Goal: Answer question/provide support: Share knowledge or assist other users

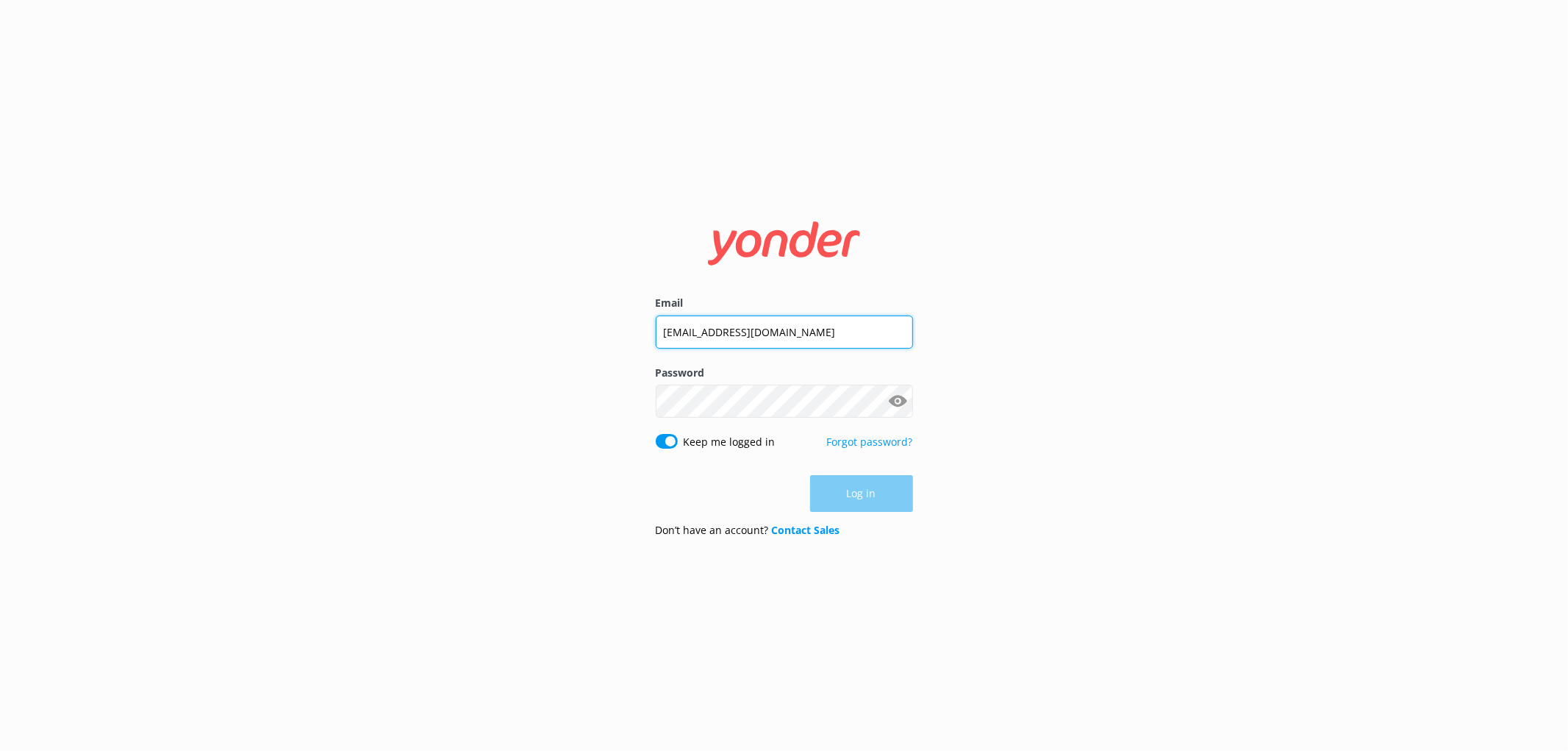
click at [735, 340] on input "[EMAIL_ADDRESS][DOMAIN_NAME]" at bounding box center [784, 332] width 257 height 33
click at [735, 340] on input "[EMAIL_ADDRESS][DOMAIN_NAME]" at bounding box center [784, 331] width 257 height 33
click at [722, 423] on div "Password Show password" at bounding box center [784, 399] width 257 height 69
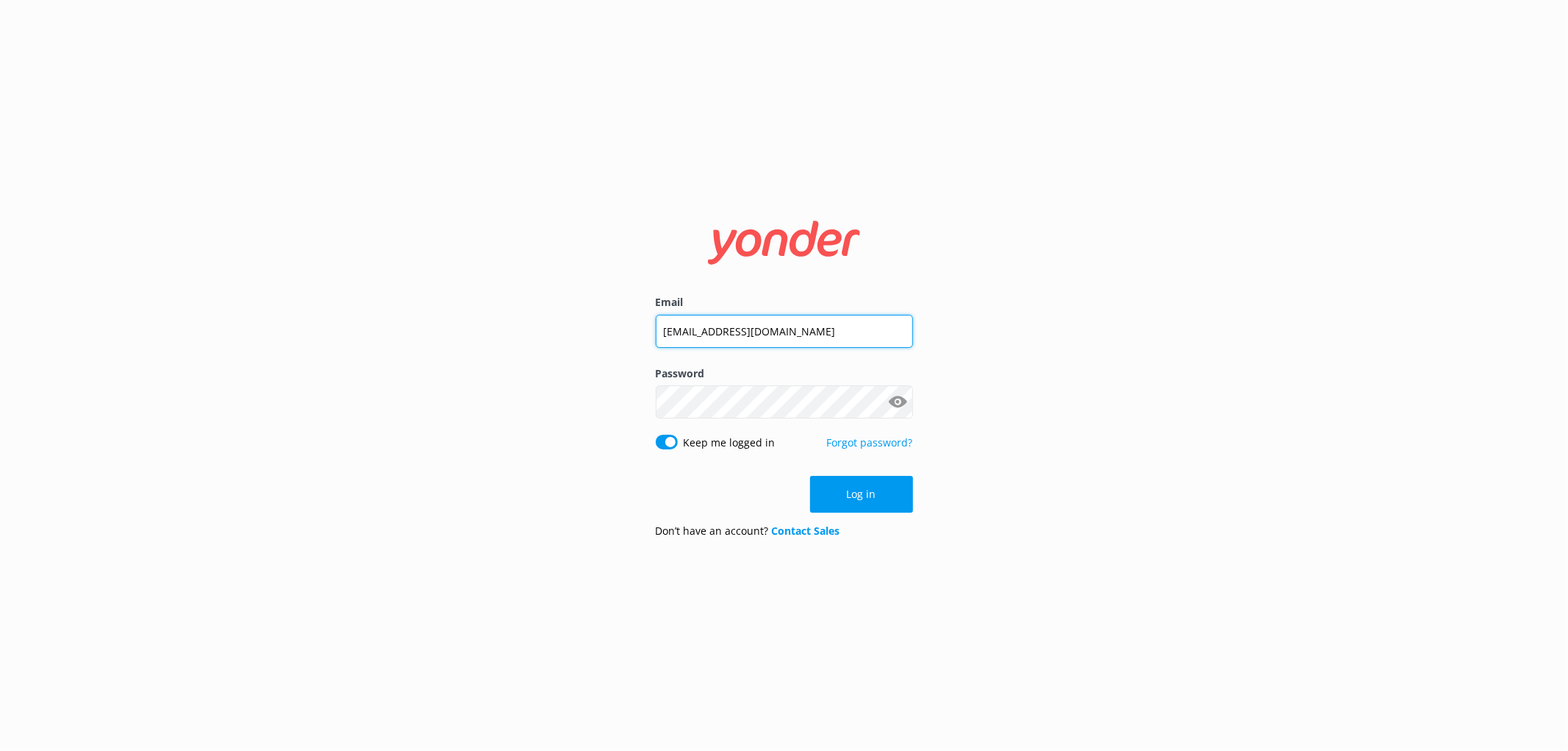
type input "[EMAIL_ADDRESS][DOMAIN_NAME]"
click at [756, 326] on input "[EMAIL_ADDRESS][DOMAIN_NAME]" at bounding box center [784, 331] width 257 height 33
click at [913, 397] on nordpass-icon at bounding box center [913, 401] width 0 height 12
click at [712, 336] on input "[EMAIL_ADDRESS][DOMAIN_NAME]" at bounding box center [784, 331] width 257 height 33
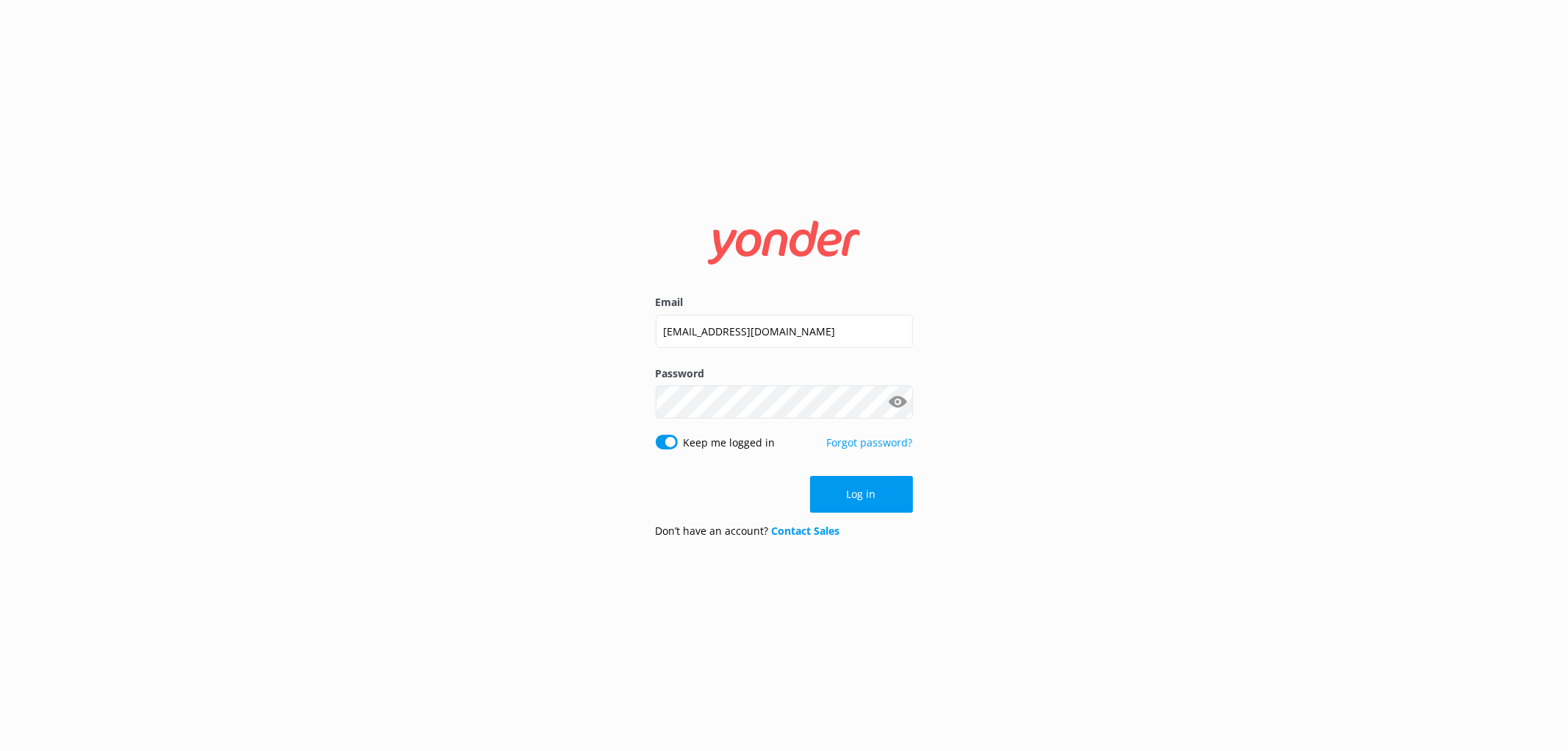
click at [0, 750] on nordpass-autofill-portal at bounding box center [0, 751] width 0 height 0
click at [839, 496] on button "Log in" at bounding box center [861, 494] width 103 height 37
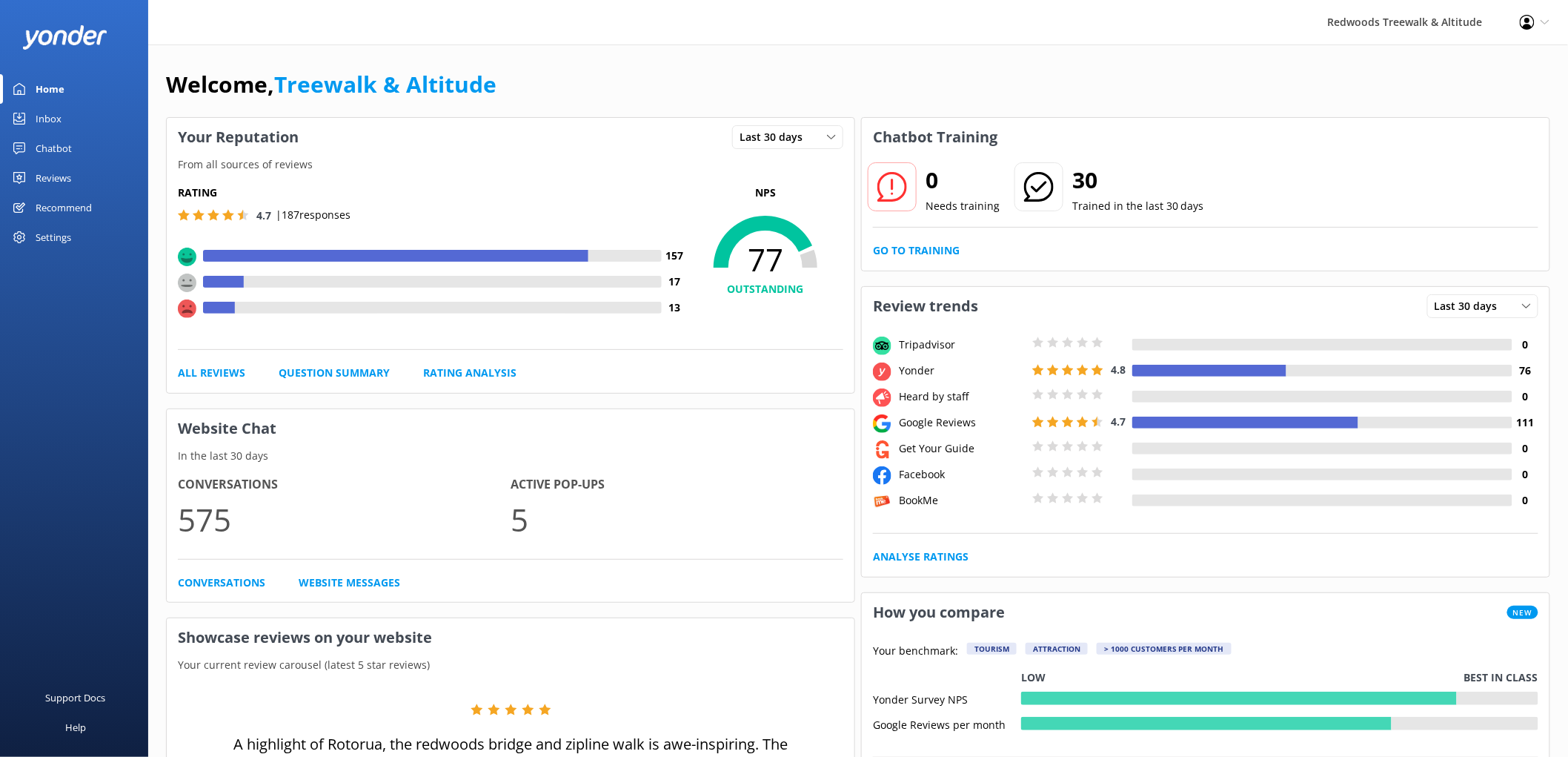
click at [52, 176] on div "Reviews" at bounding box center [52, 178] width 35 height 29
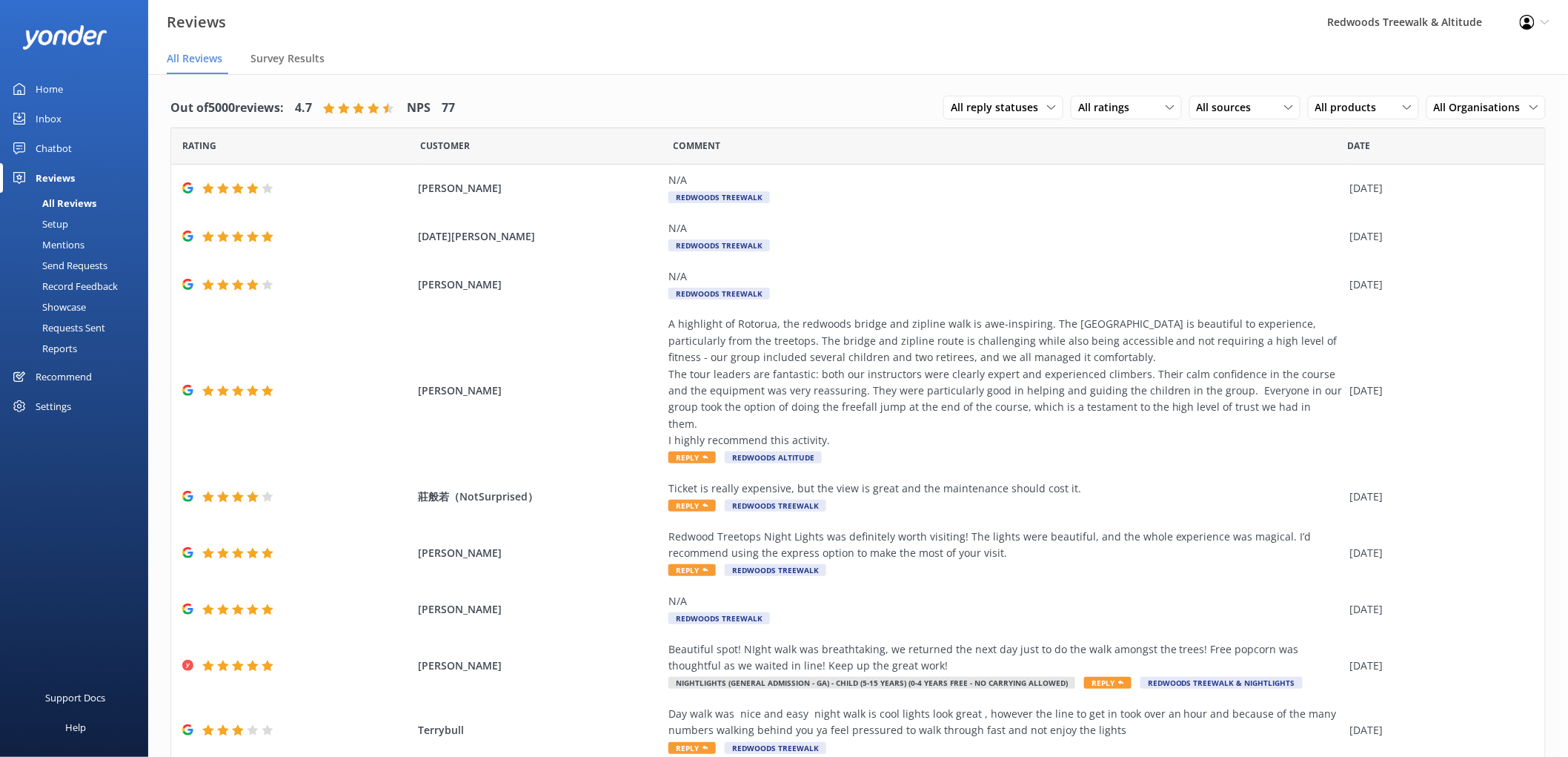
click at [68, 119] on link "Inbox" at bounding box center [74, 119] width 148 height 29
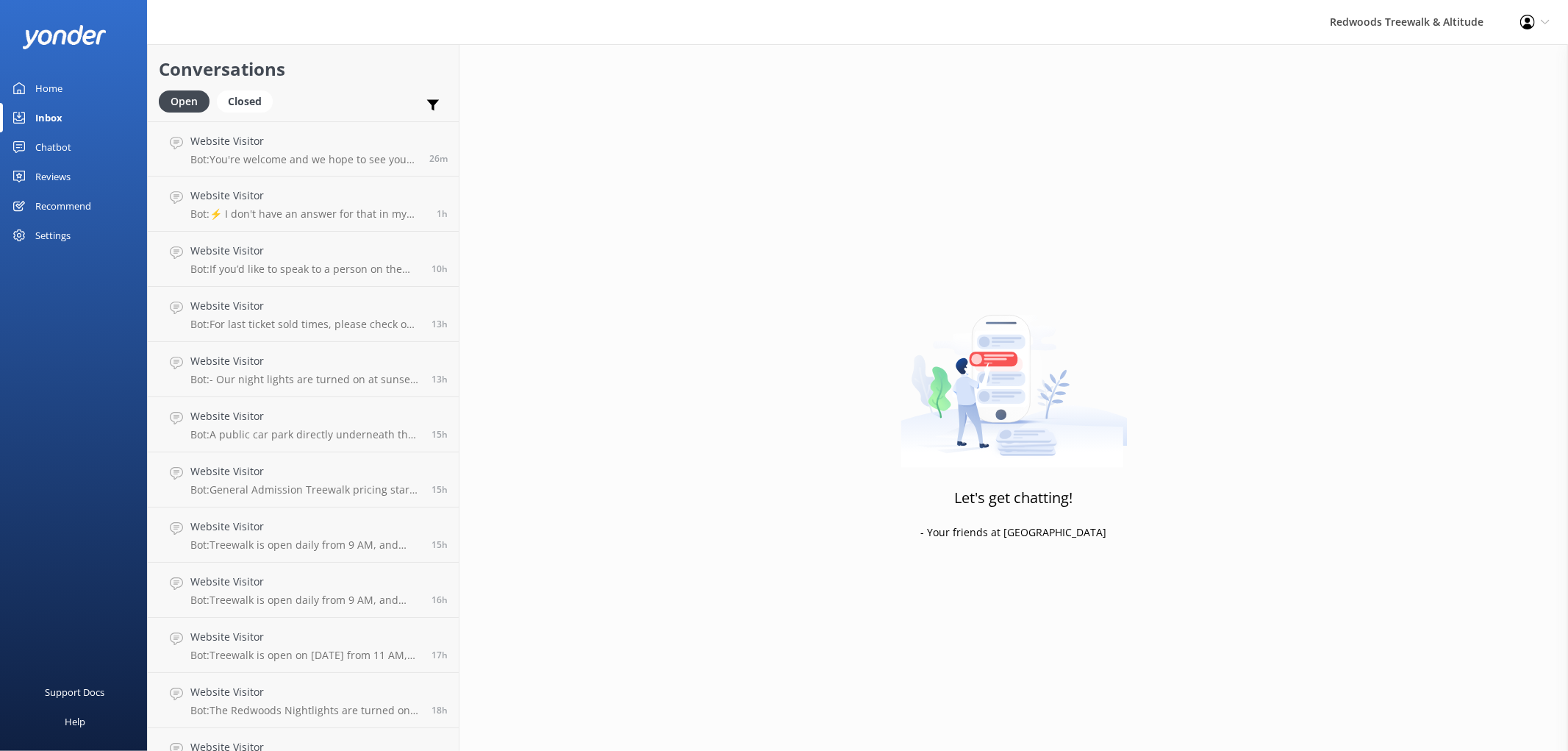
click at [89, 180] on link "Reviews" at bounding box center [73, 176] width 147 height 29
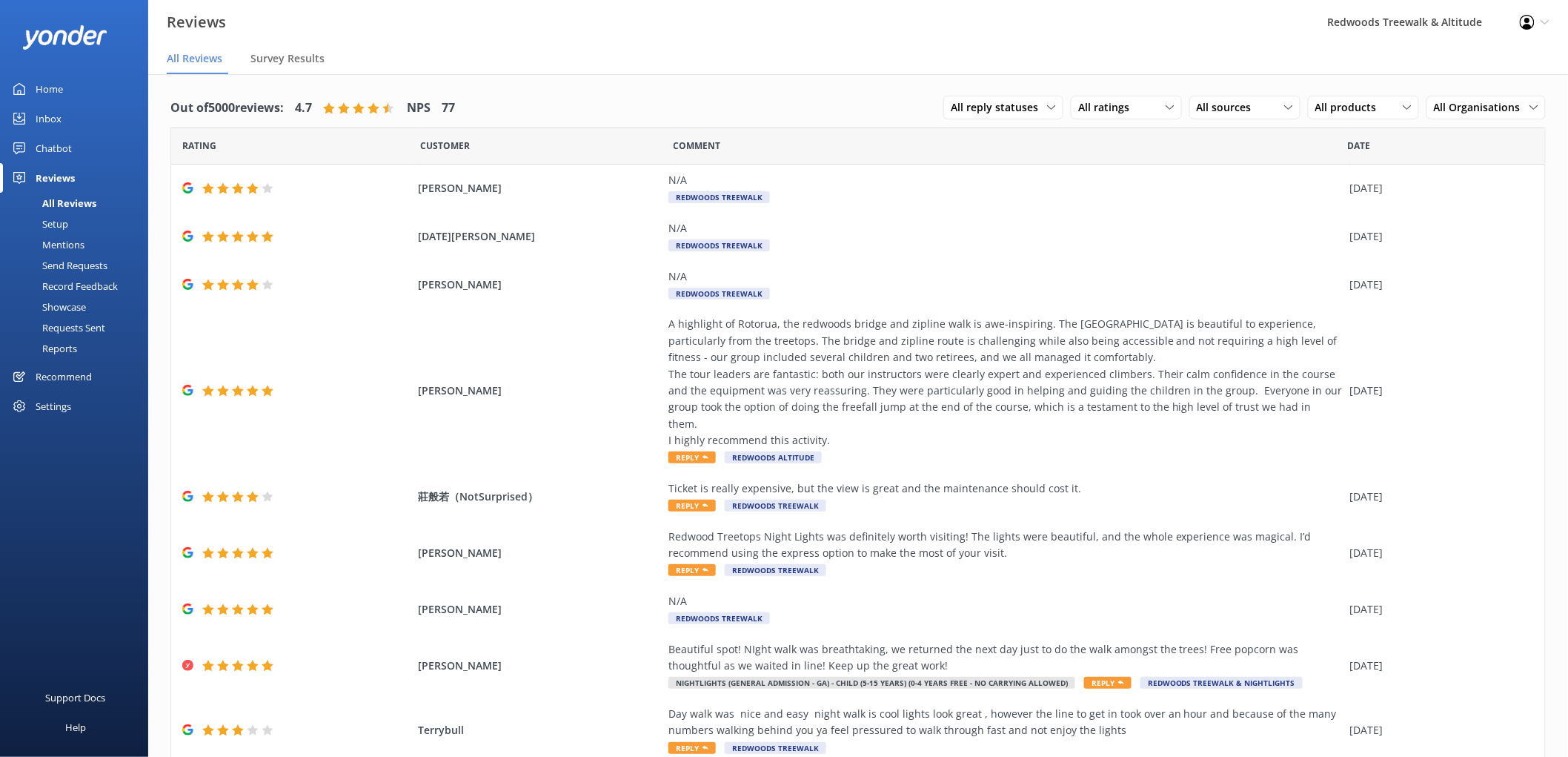
click at [64, 93] on link "Home" at bounding box center [74, 89] width 148 height 29
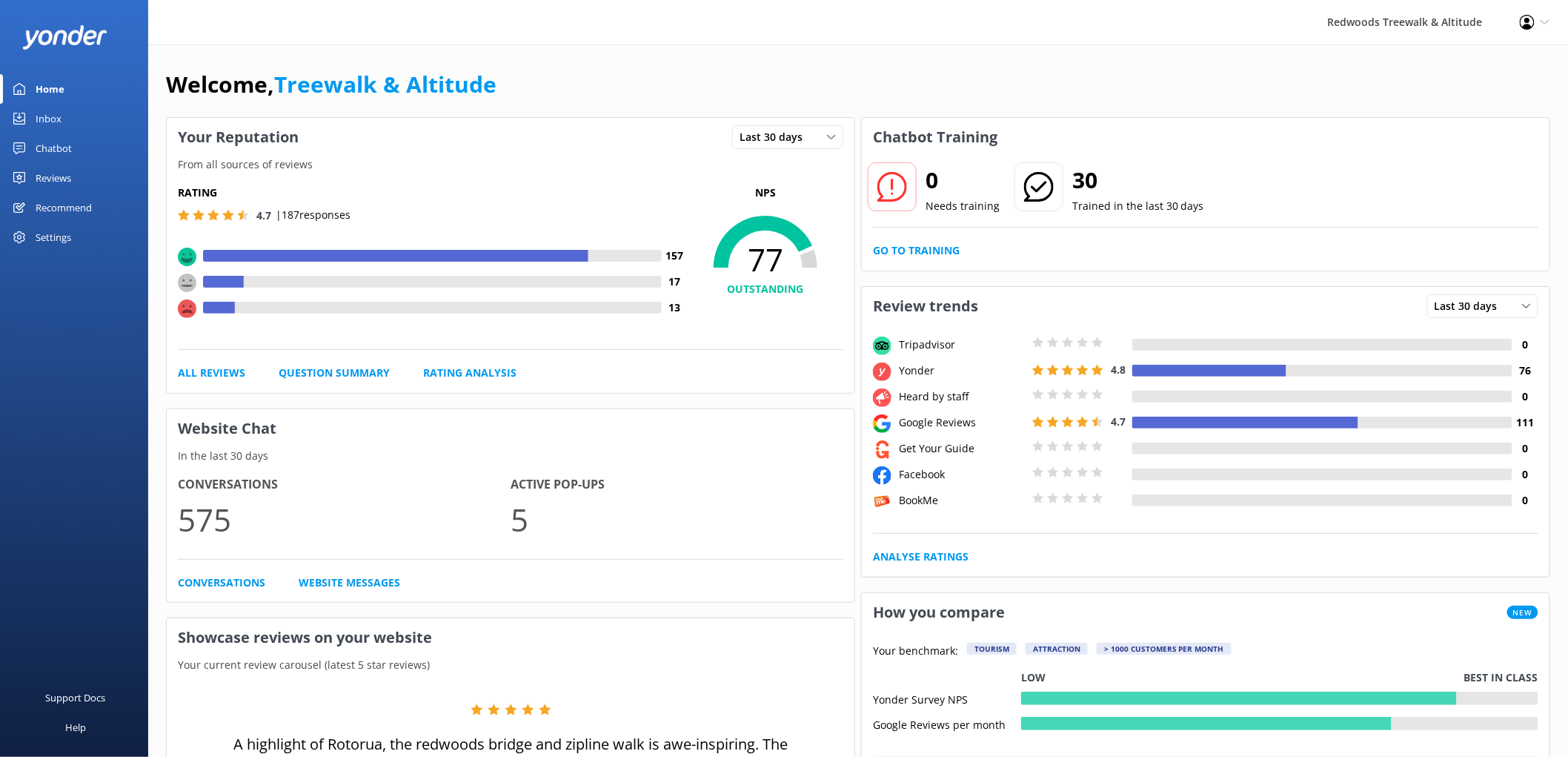
click at [67, 176] on div "Reviews" at bounding box center [52, 178] width 35 height 29
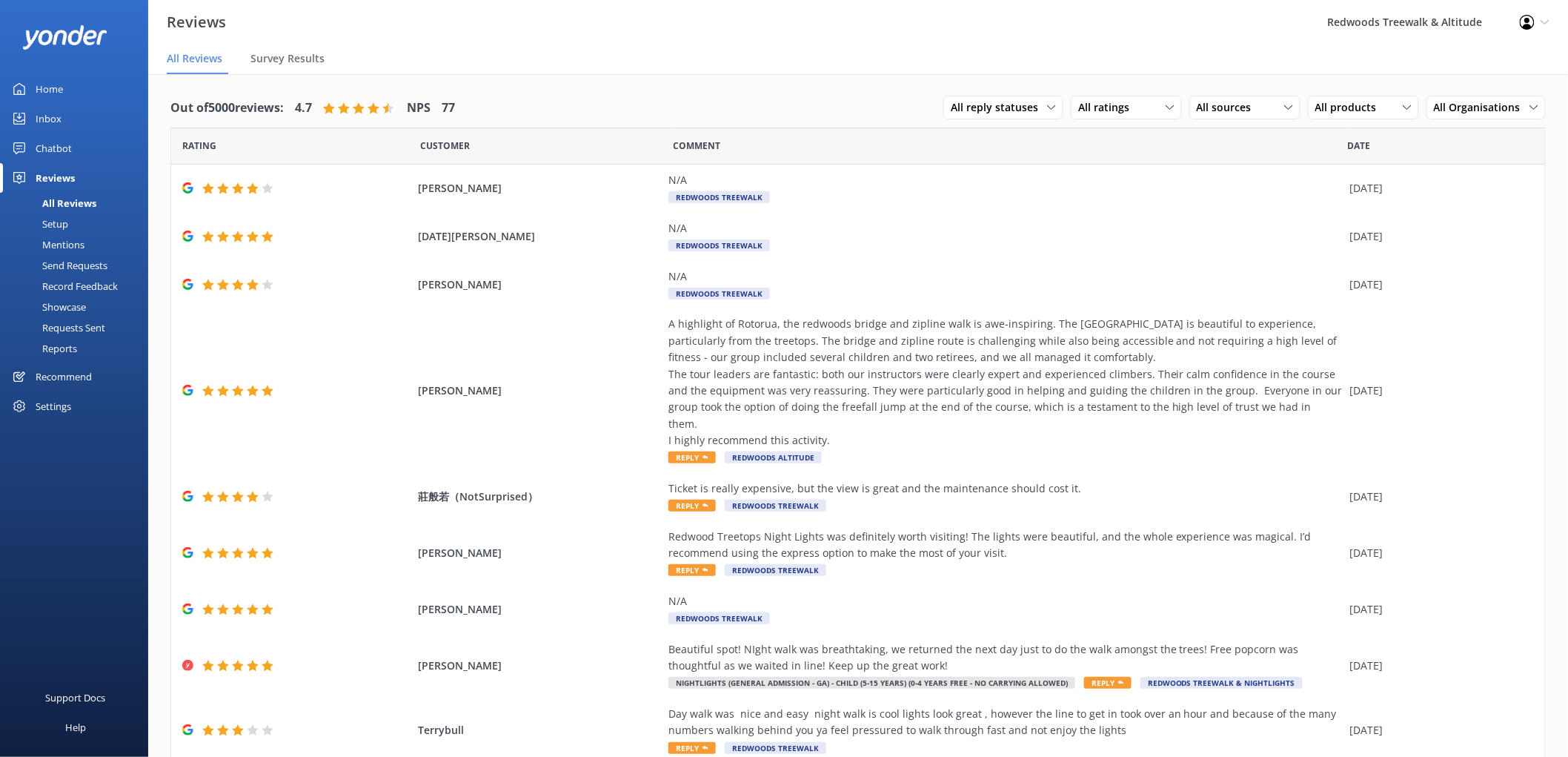
click at [55, 120] on div "Inbox" at bounding box center [48, 119] width 26 height 29
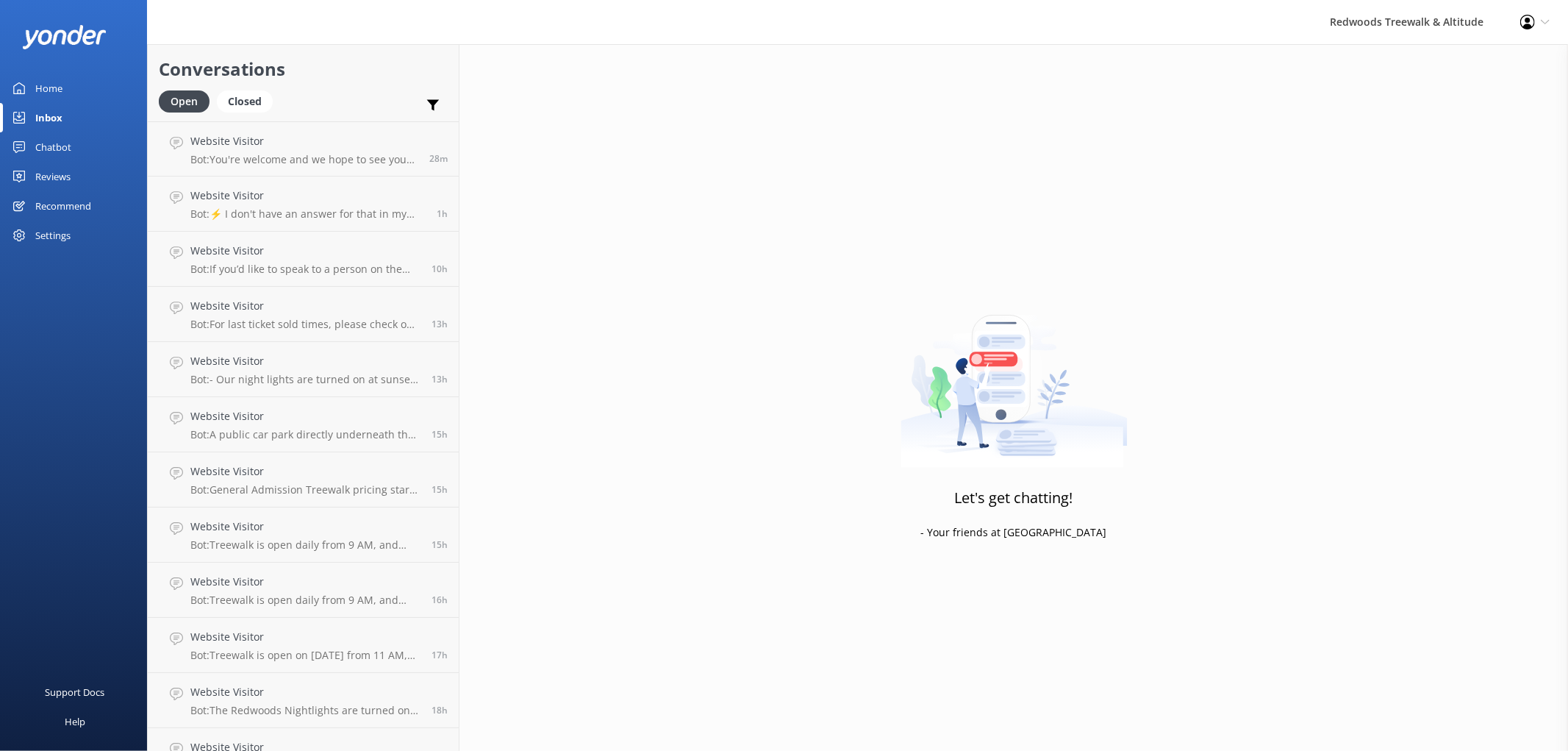
click at [72, 173] on link "Reviews" at bounding box center [73, 176] width 147 height 29
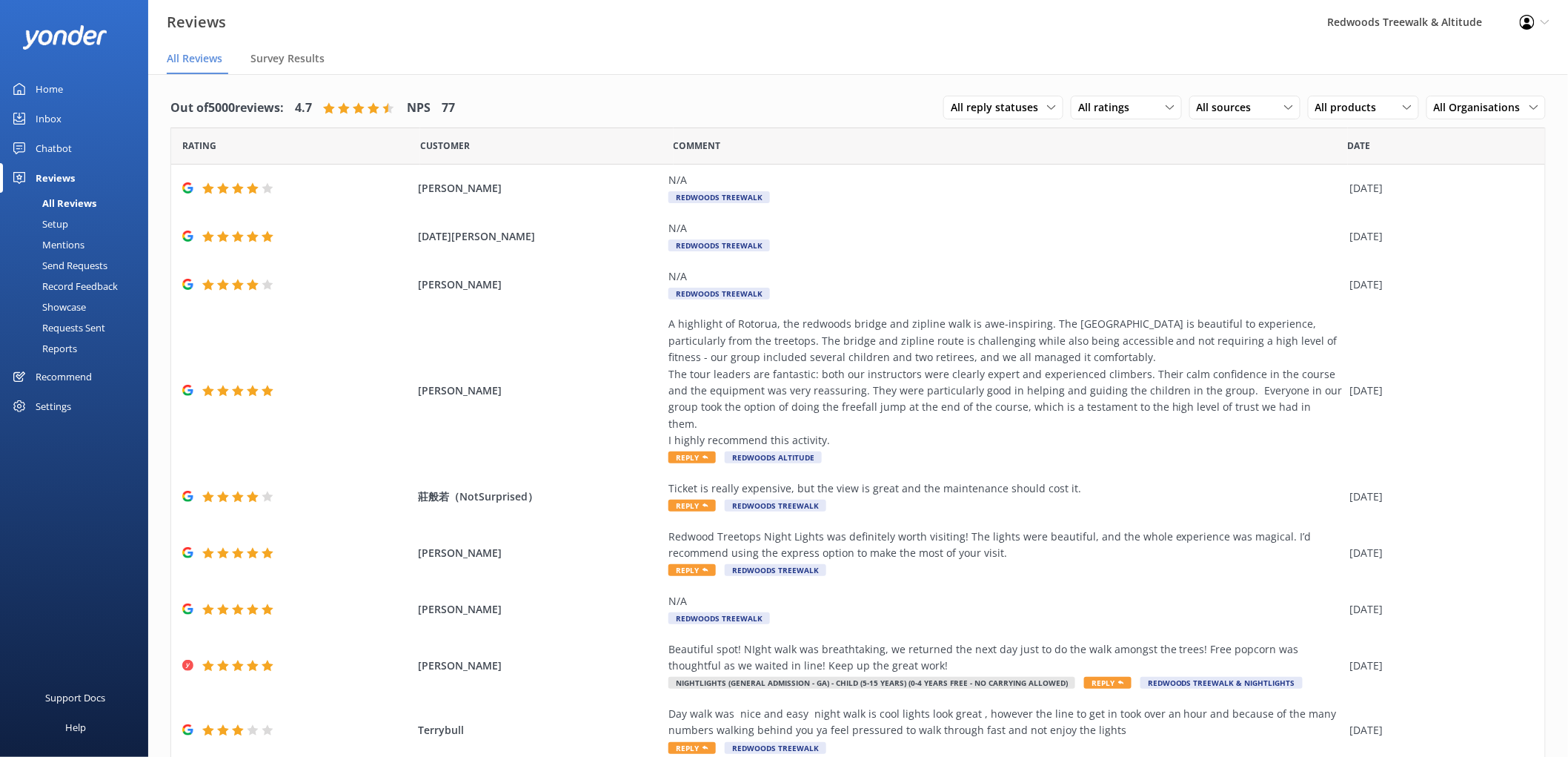
click at [86, 121] on link "Inbox" at bounding box center [74, 119] width 148 height 29
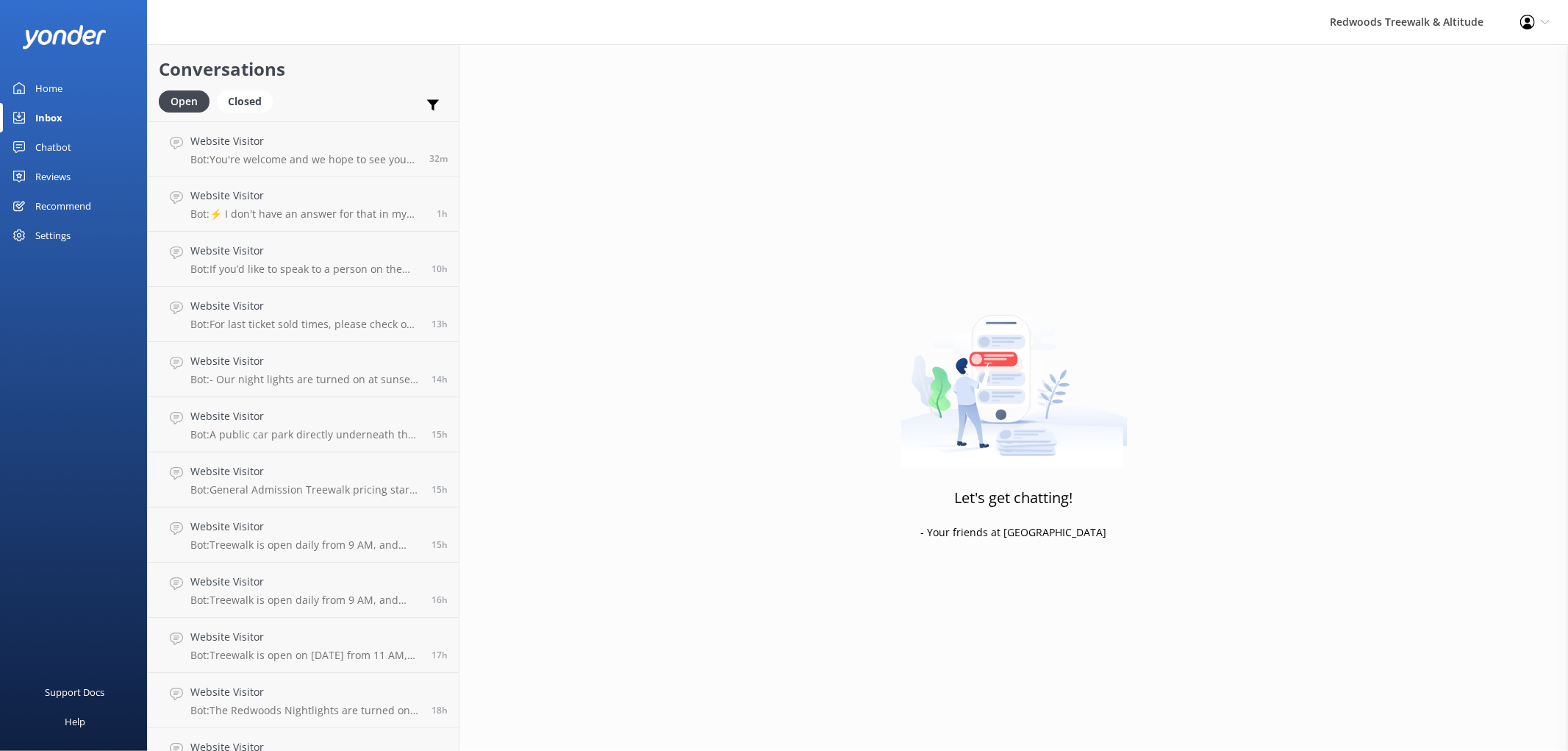
click at [55, 179] on div "Reviews" at bounding box center [52, 176] width 35 height 29
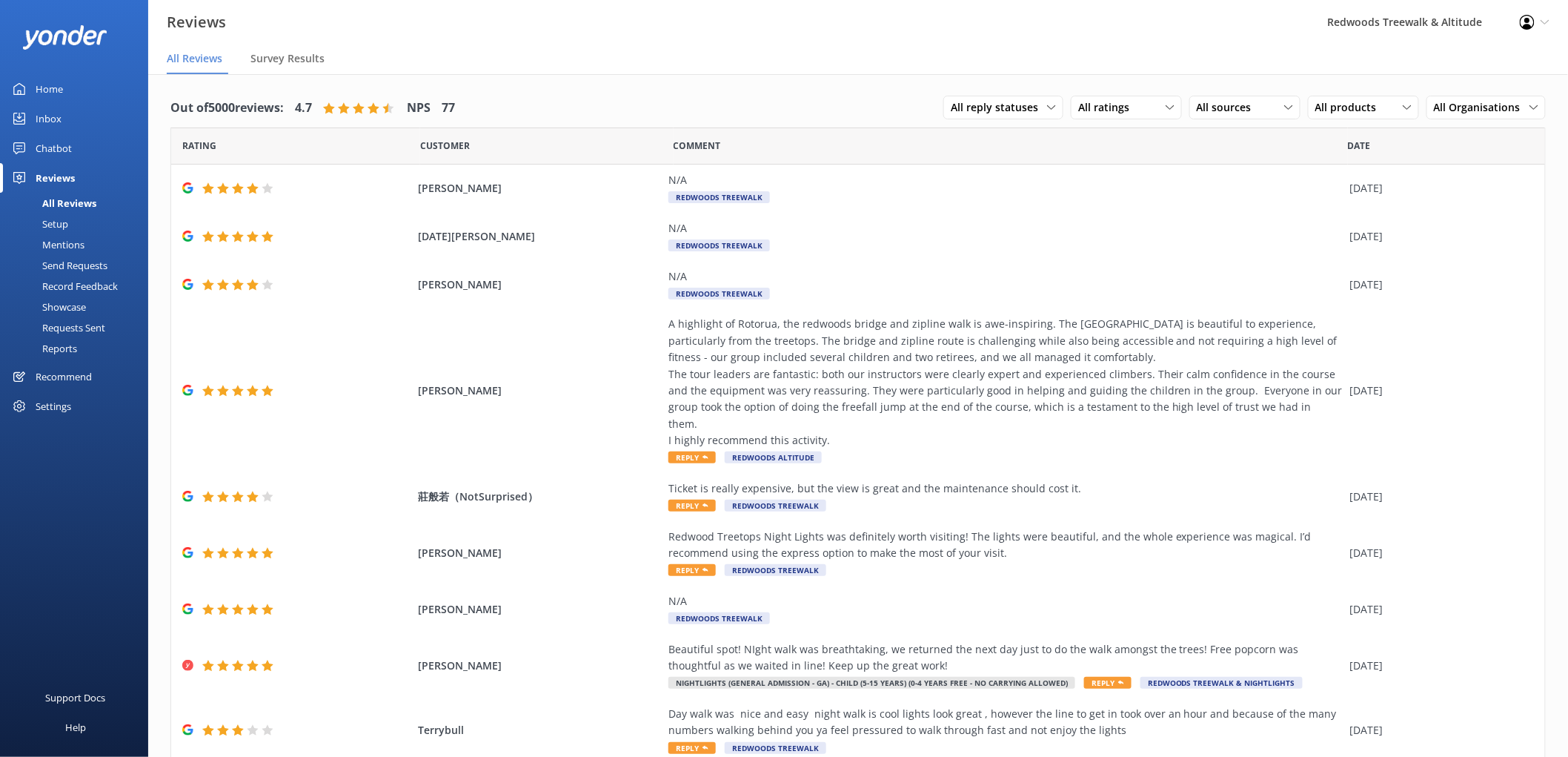
click at [65, 120] on link "Inbox" at bounding box center [74, 119] width 148 height 29
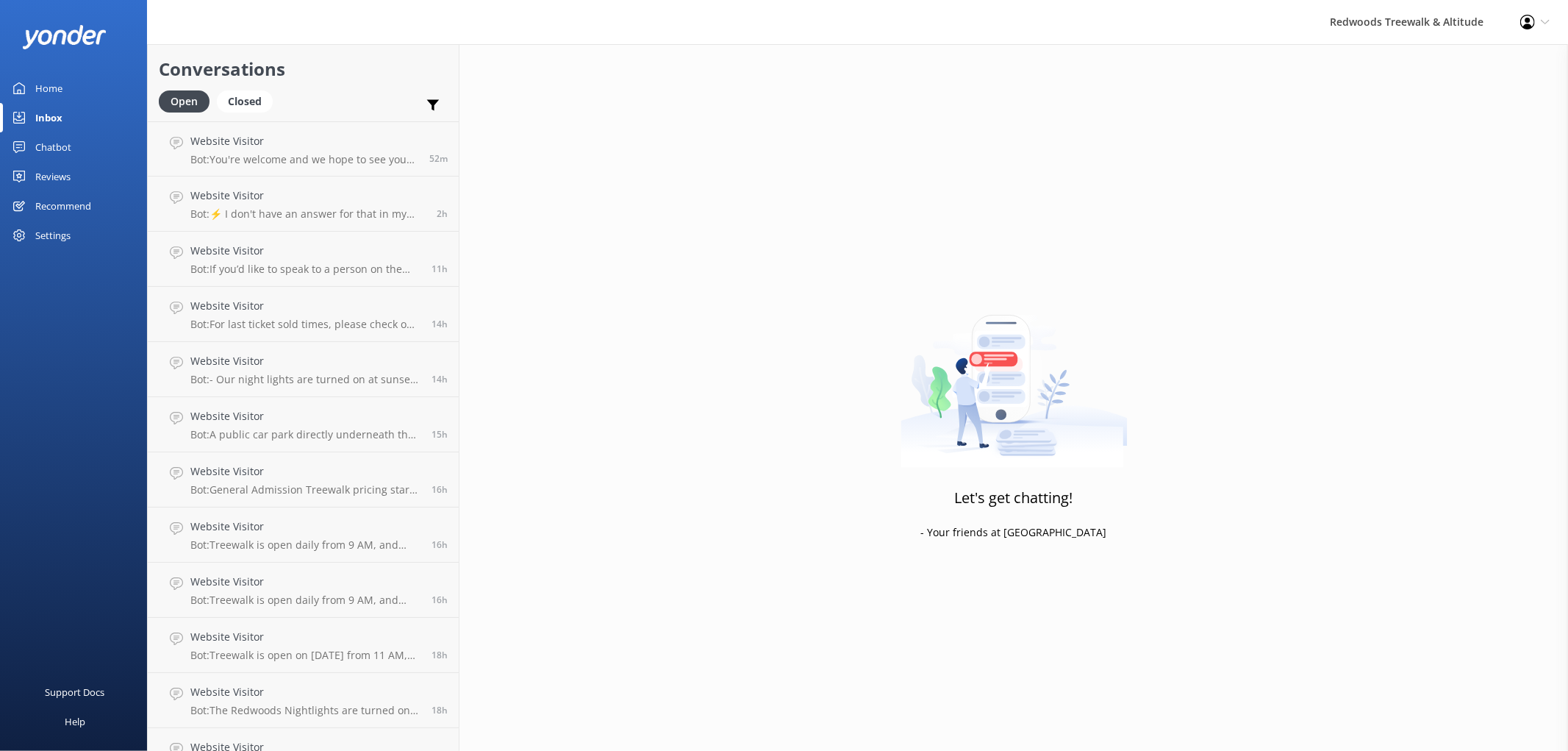
click at [62, 175] on div "Reviews" at bounding box center [52, 176] width 35 height 29
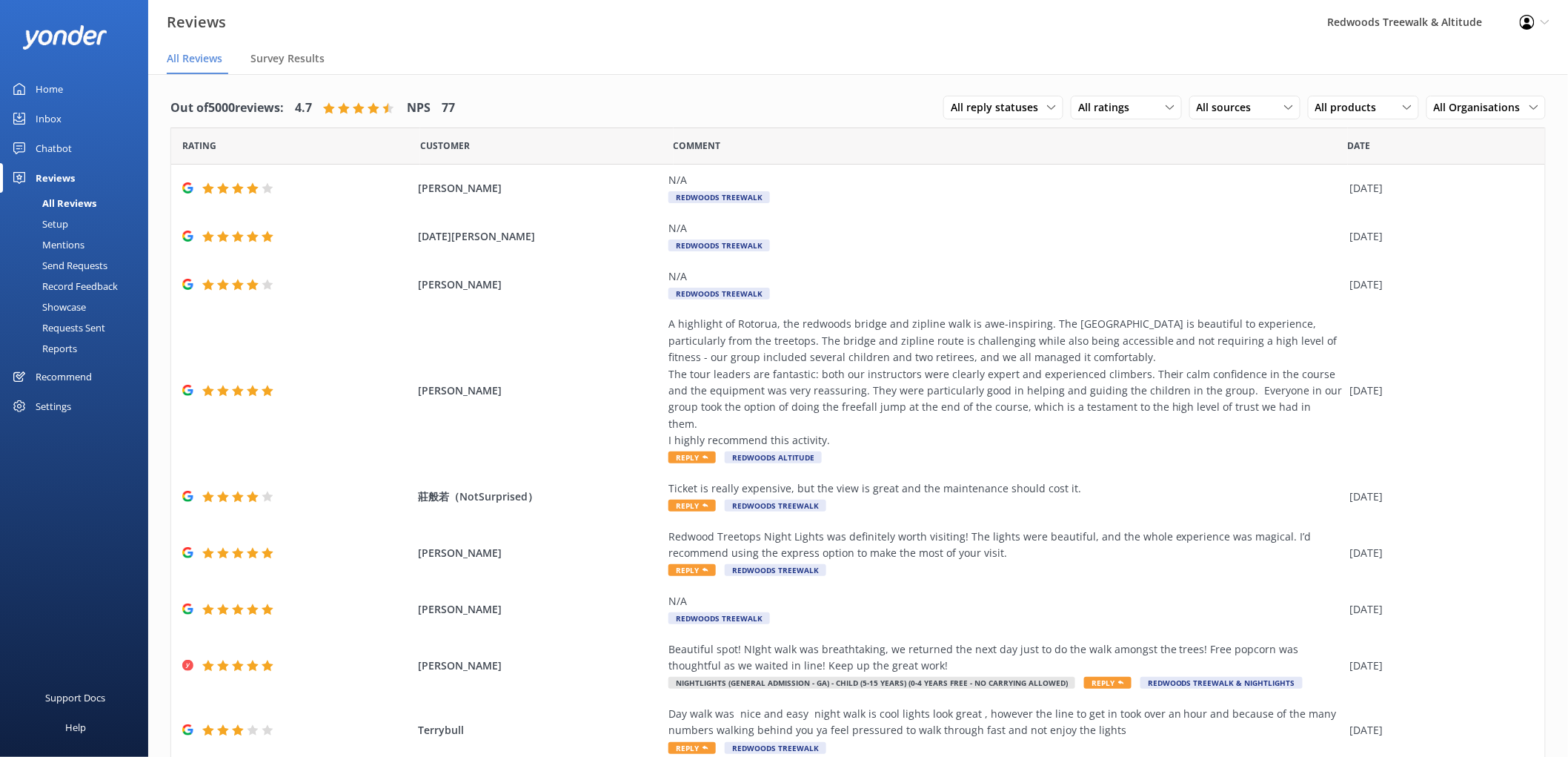
click at [76, 122] on link "Inbox" at bounding box center [74, 119] width 148 height 29
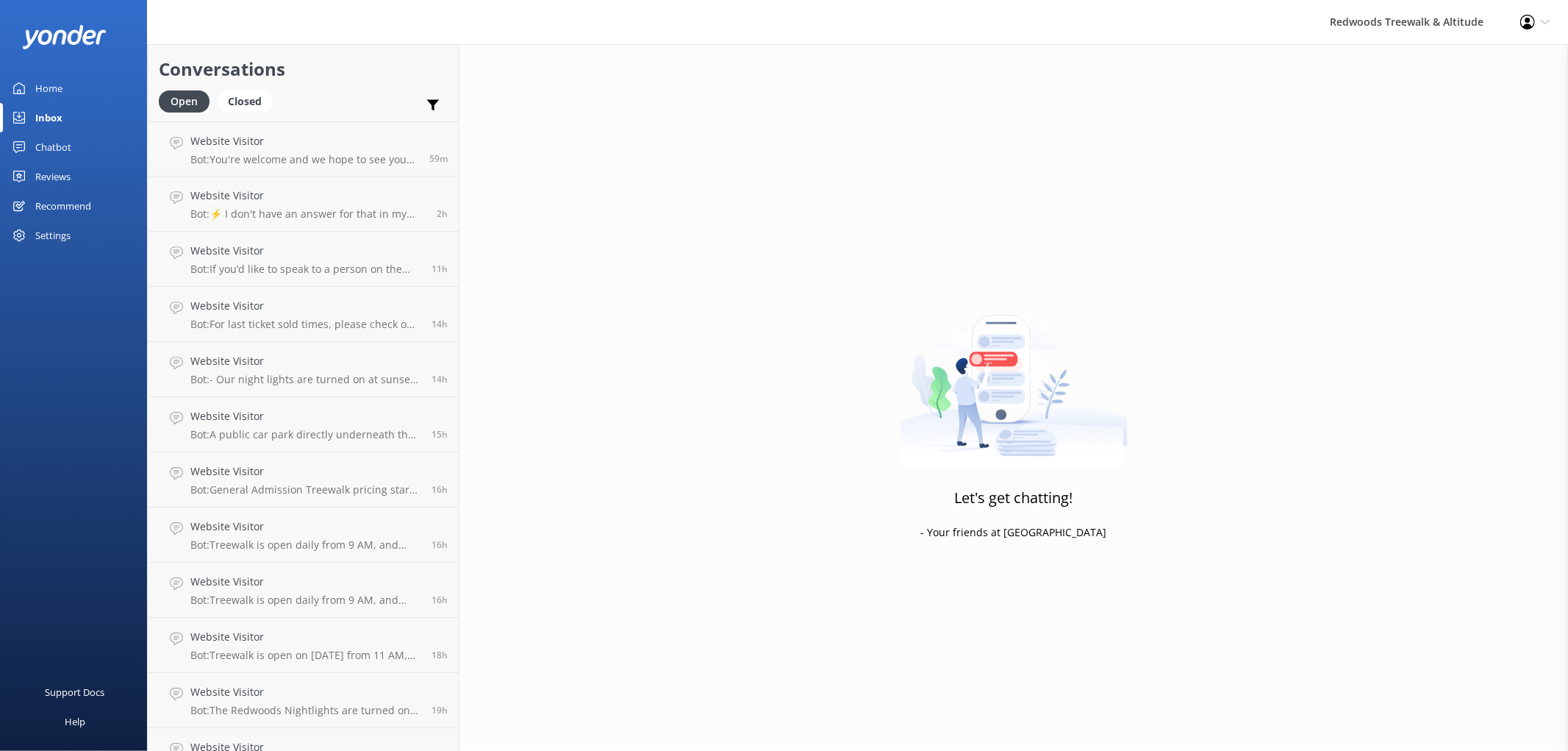
click at [75, 121] on link "Inbox" at bounding box center [73, 118] width 147 height 29
click at [90, 178] on link "Reviews" at bounding box center [73, 176] width 147 height 29
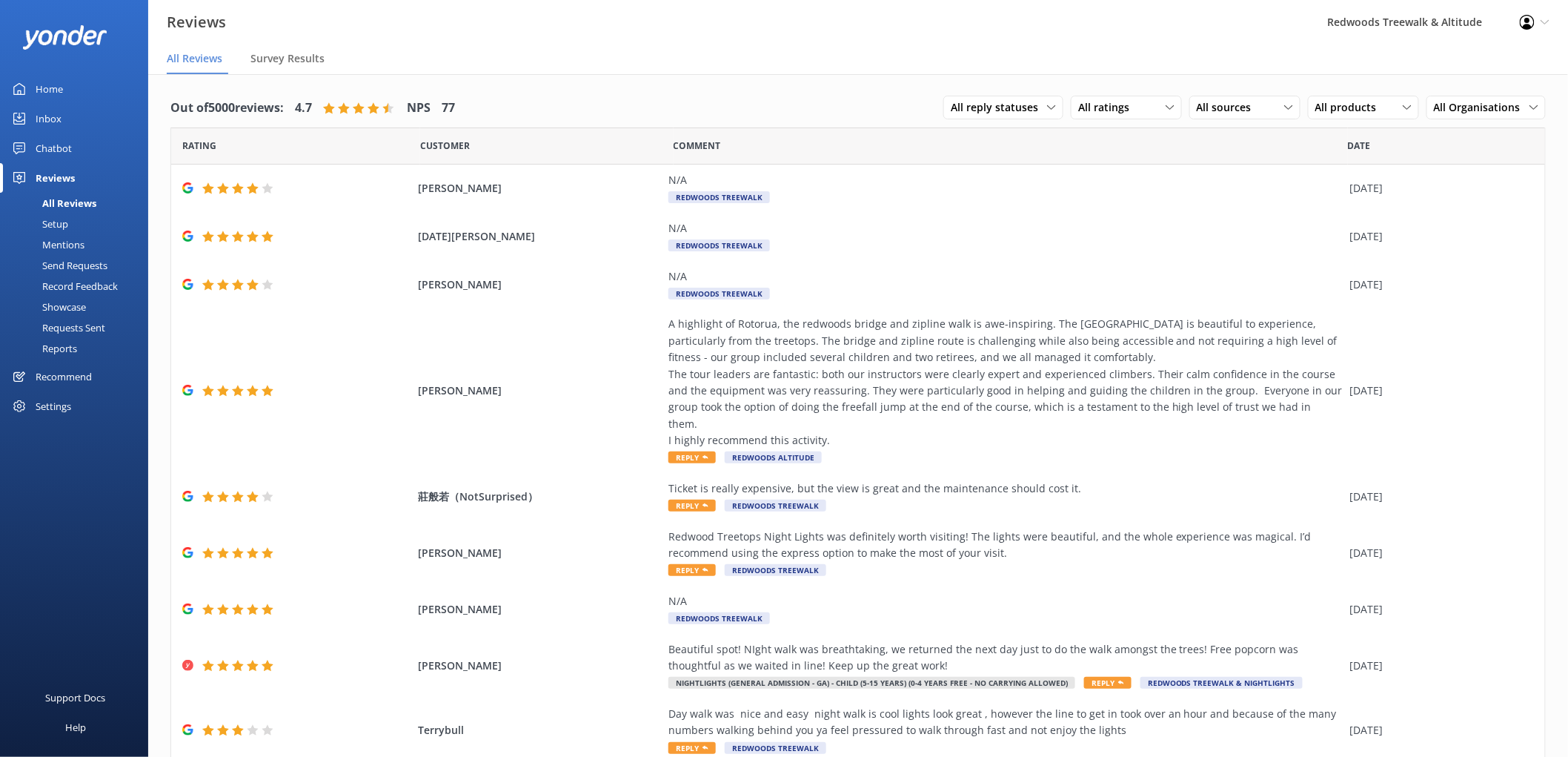
click at [55, 88] on div "Home" at bounding box center [49, 89] width 28 height 29
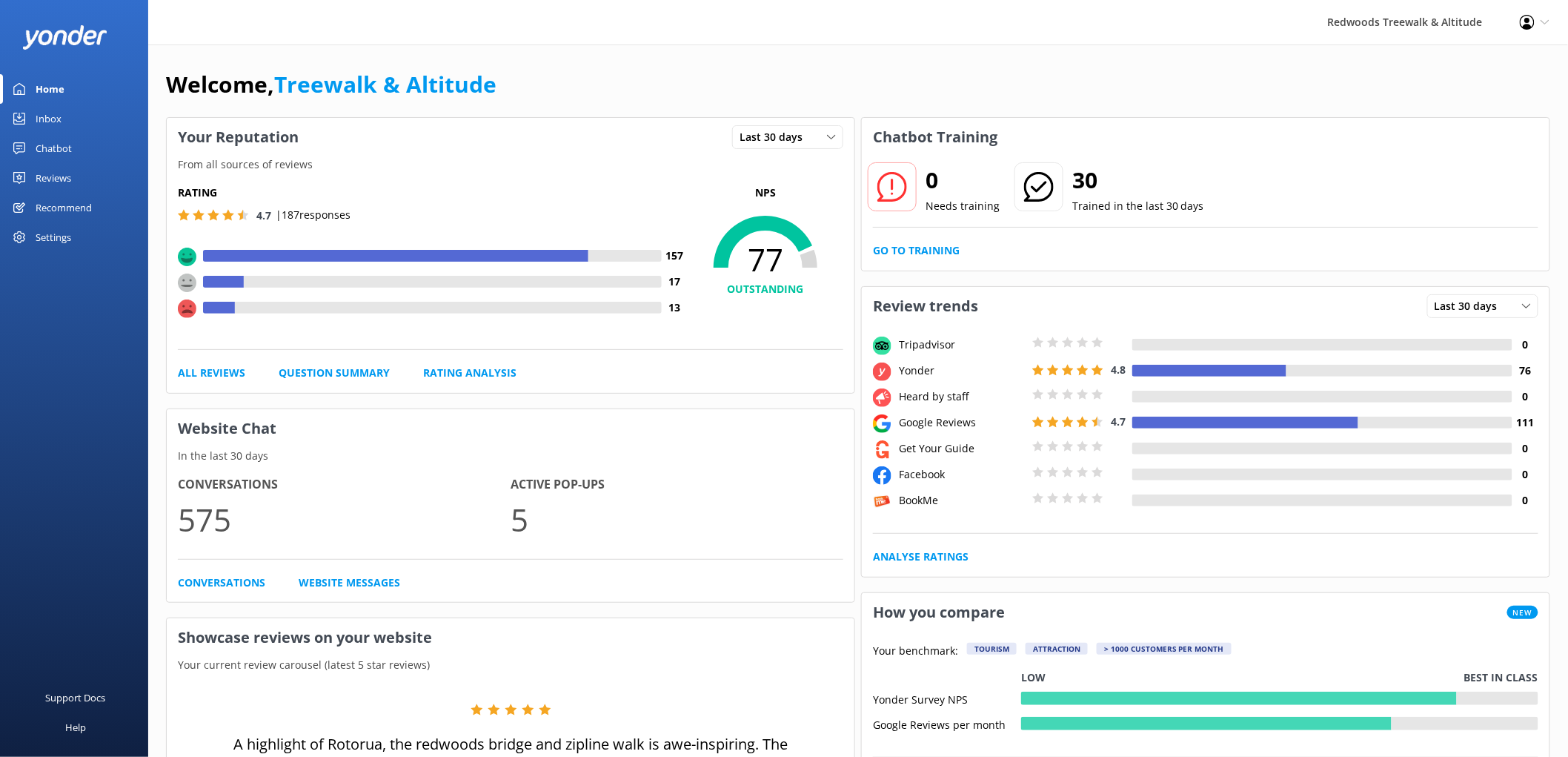
click at [93, 177] on link "Reviews" at bounding box center [74, 178] width 148 height 29
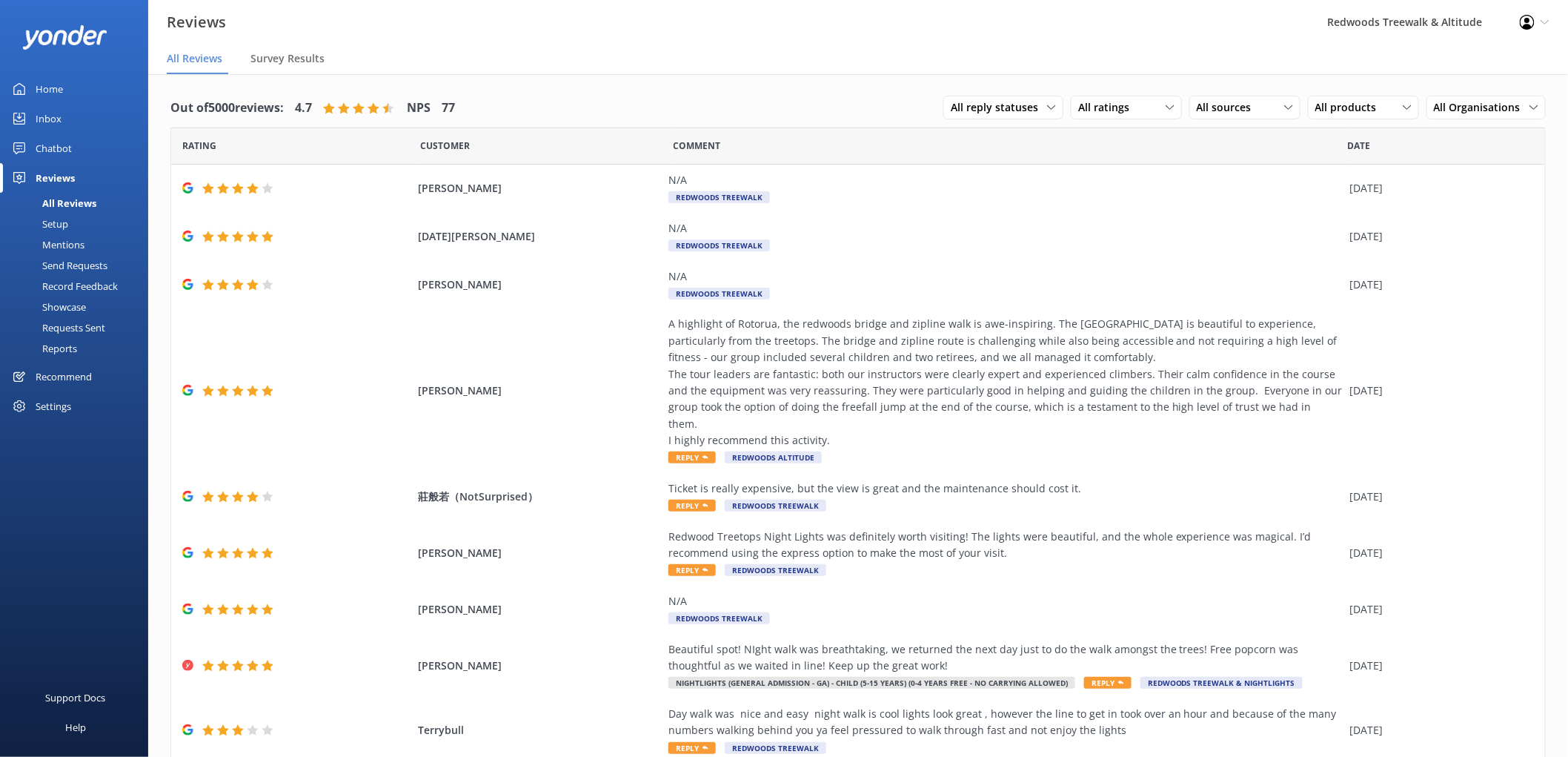
click at [123, 117] on link "Inbox" at bounding box center [74, 119] width 148 height 29
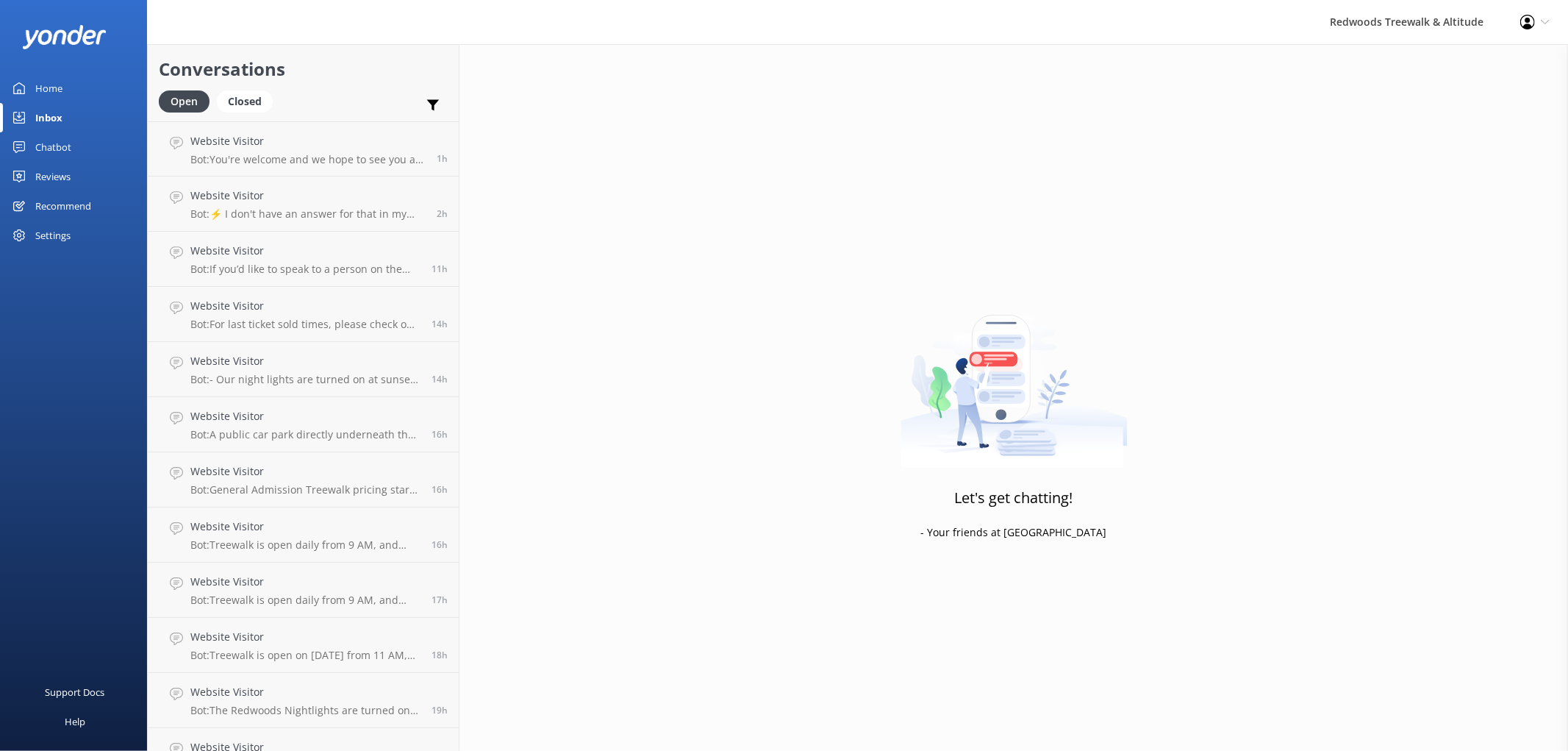
click at [101, 84] on link "Home" at bounding box center [73, 88] width 147 height 29
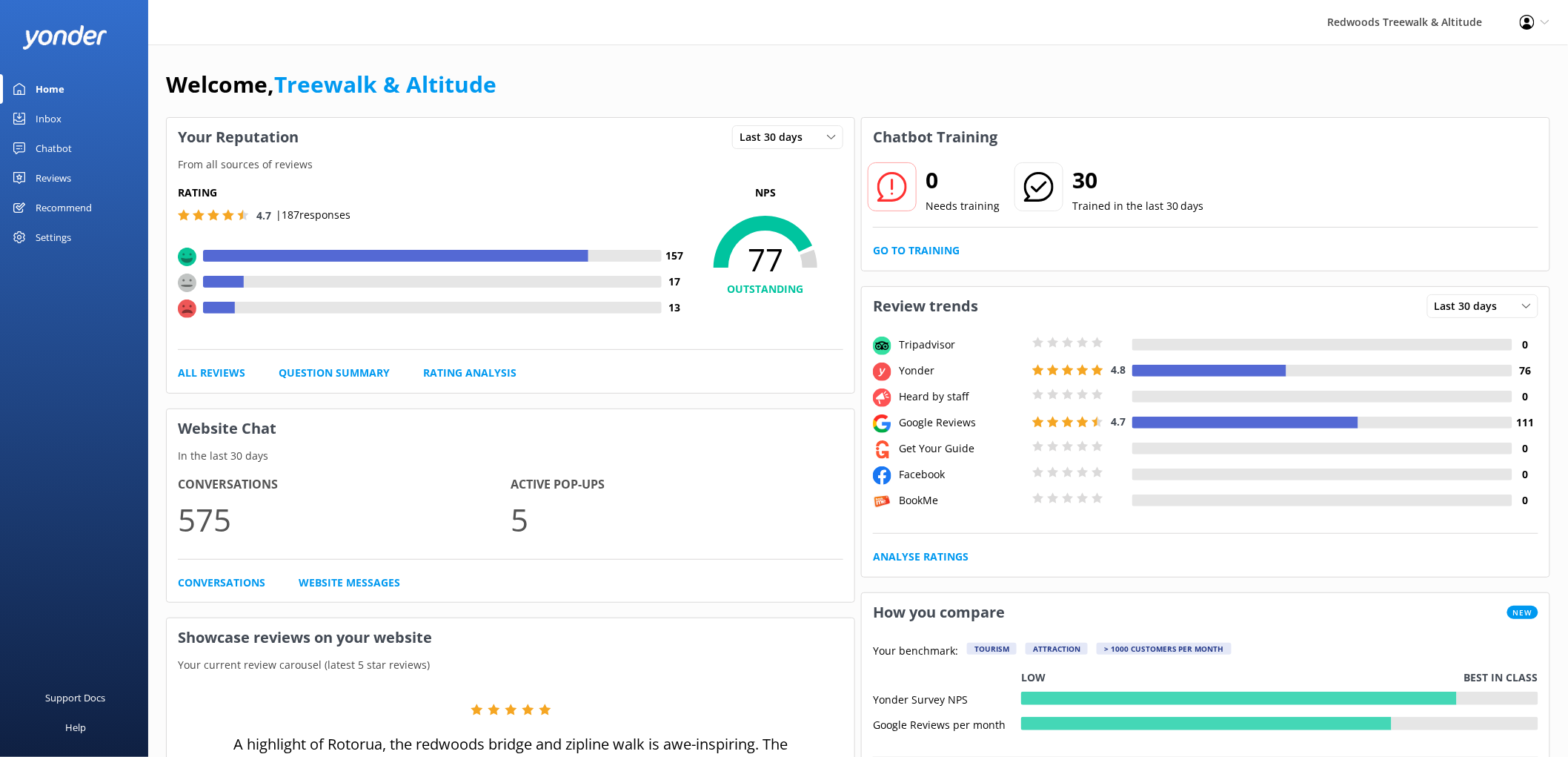
click at [52, 177] on div "Reviews" at bounding box center [52, 178] width 35 height 29
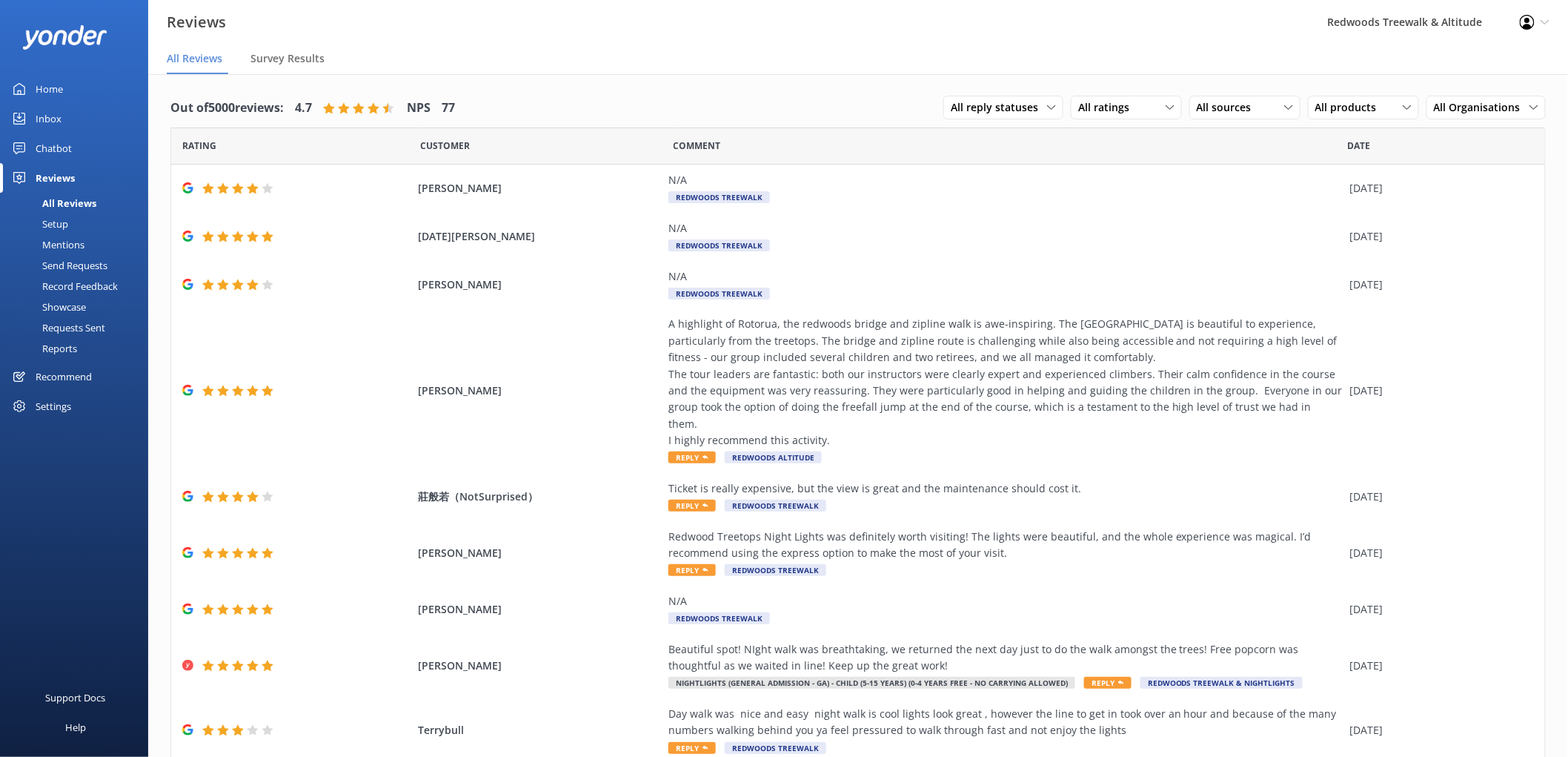
click at [53, 124] on div "Inbox" at bounding box center [48, 119] width 26 height 29
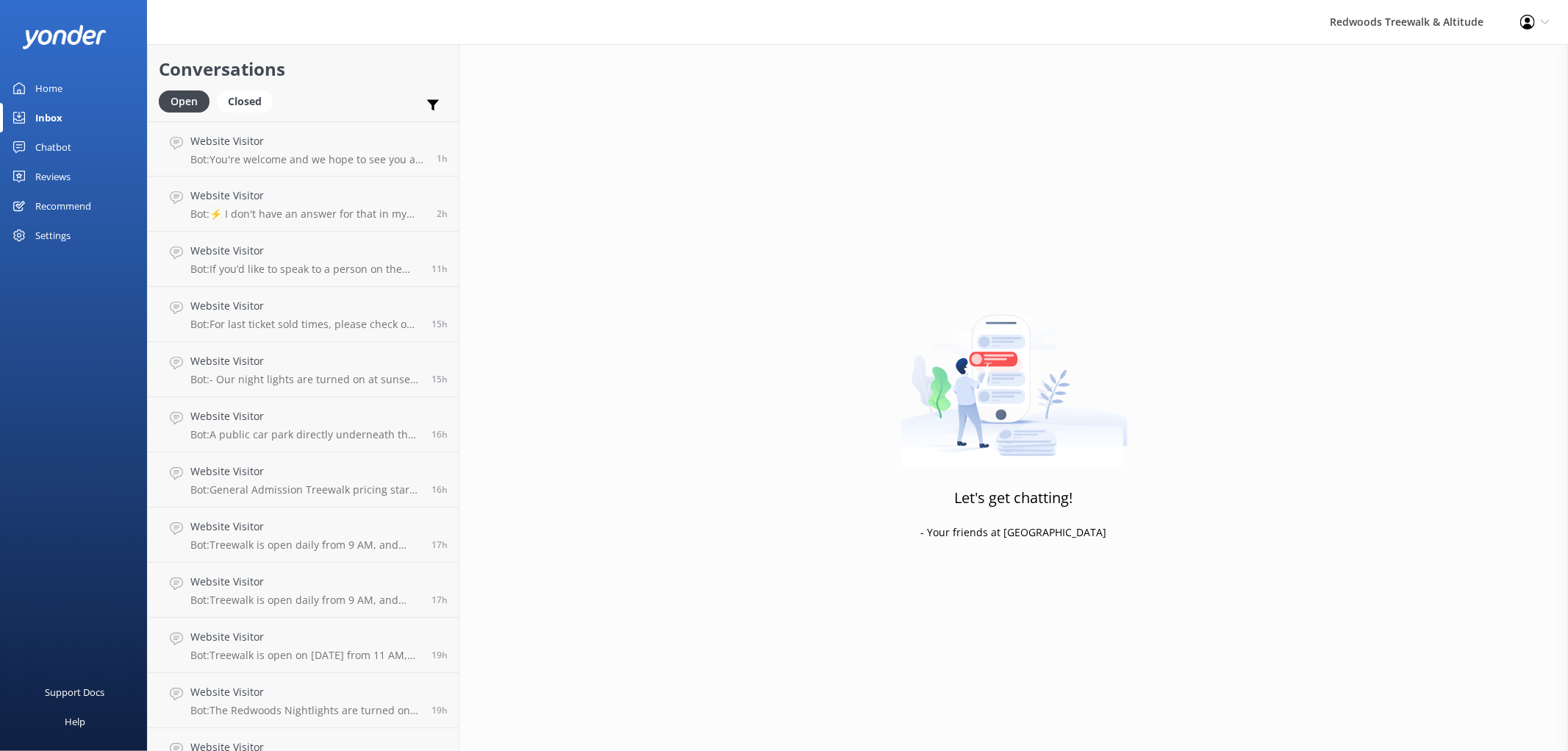
click at [67, 172] on div "Reviews" at bounding box center [52, 176] width 35 height 29
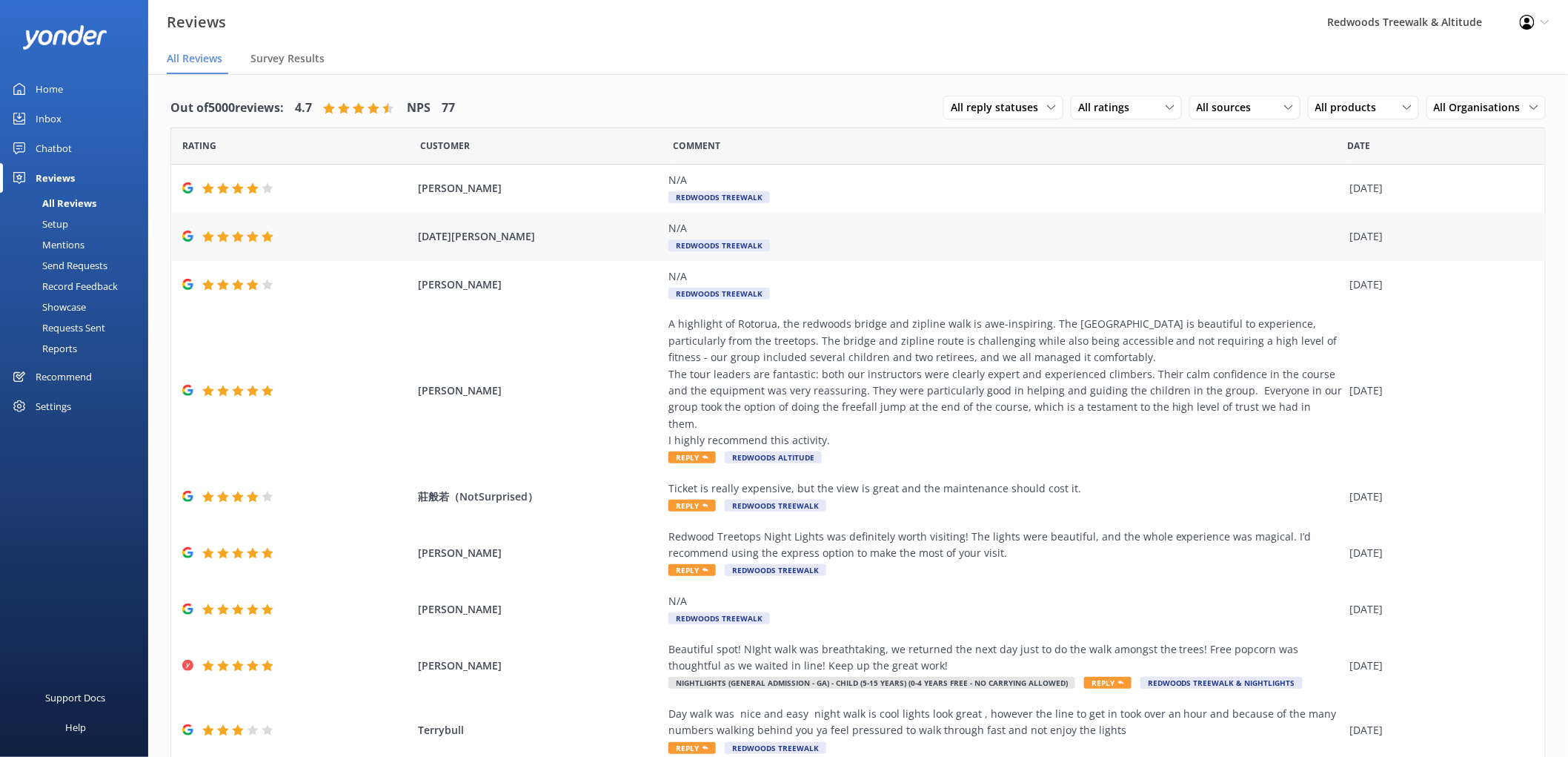
scroll to position [102, 0]
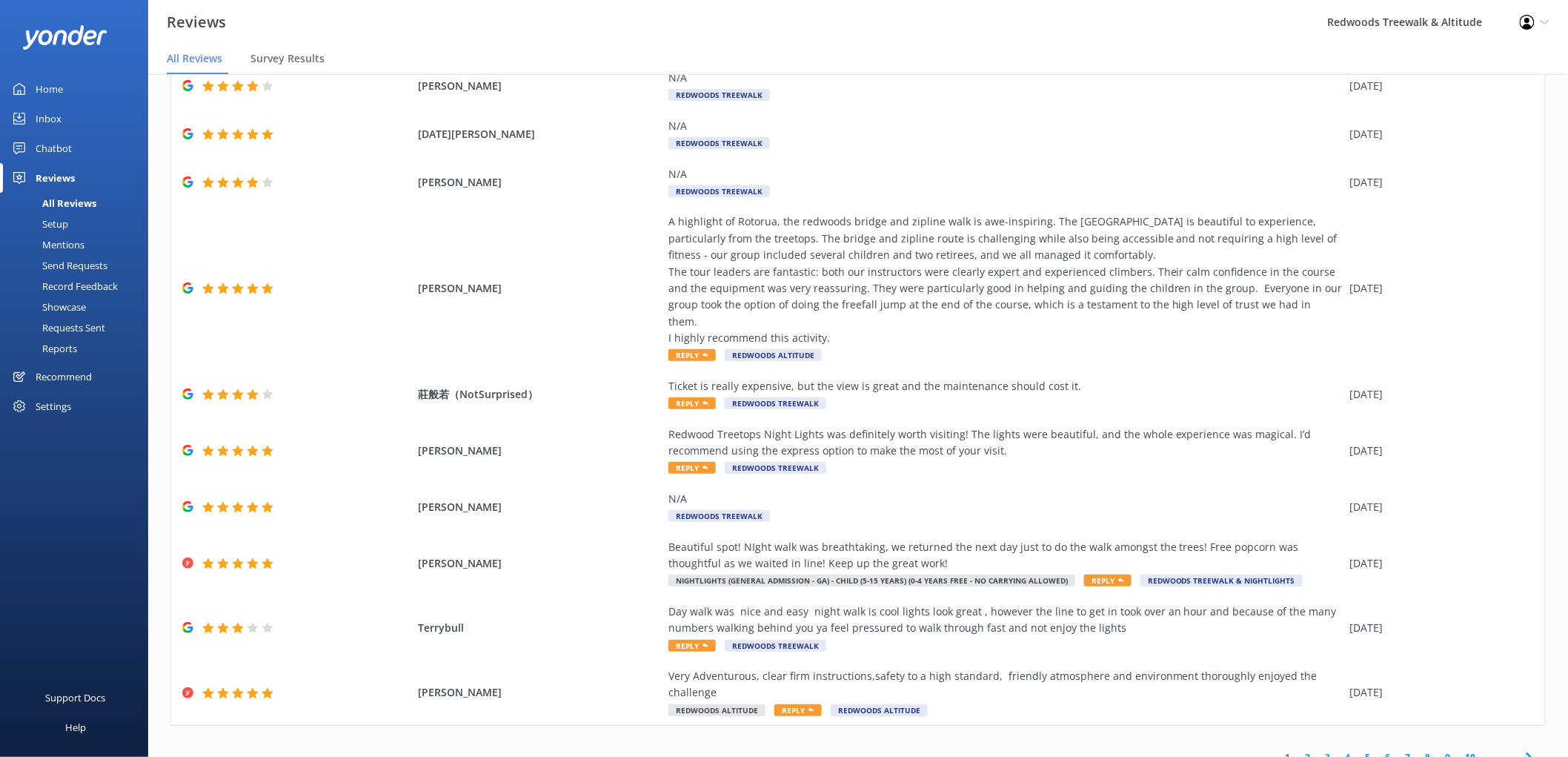
click at [1300, 750] on link "2" at bounding box center [1308, 757] width 20 height 14
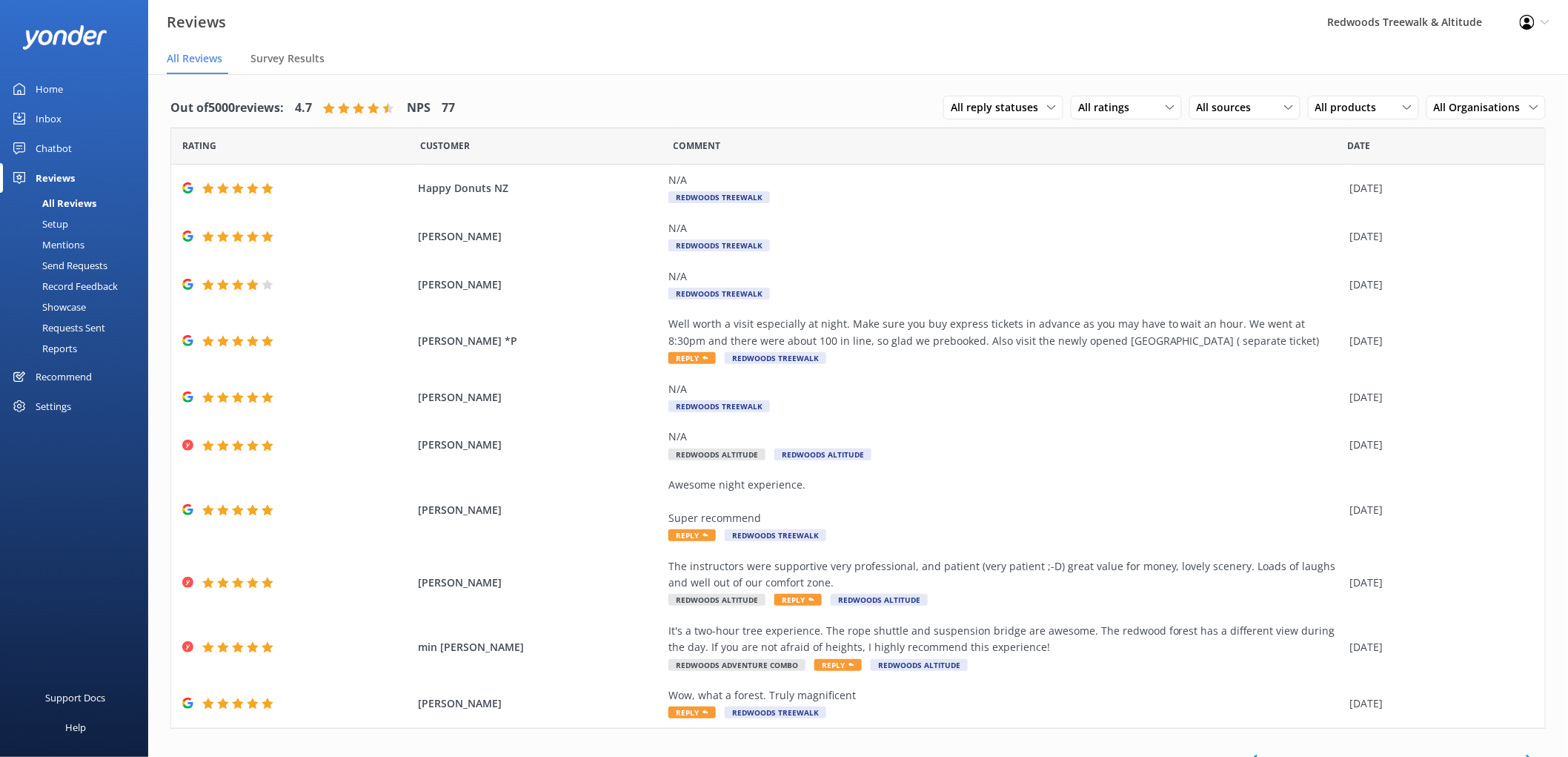
scroll to position [20, 0]
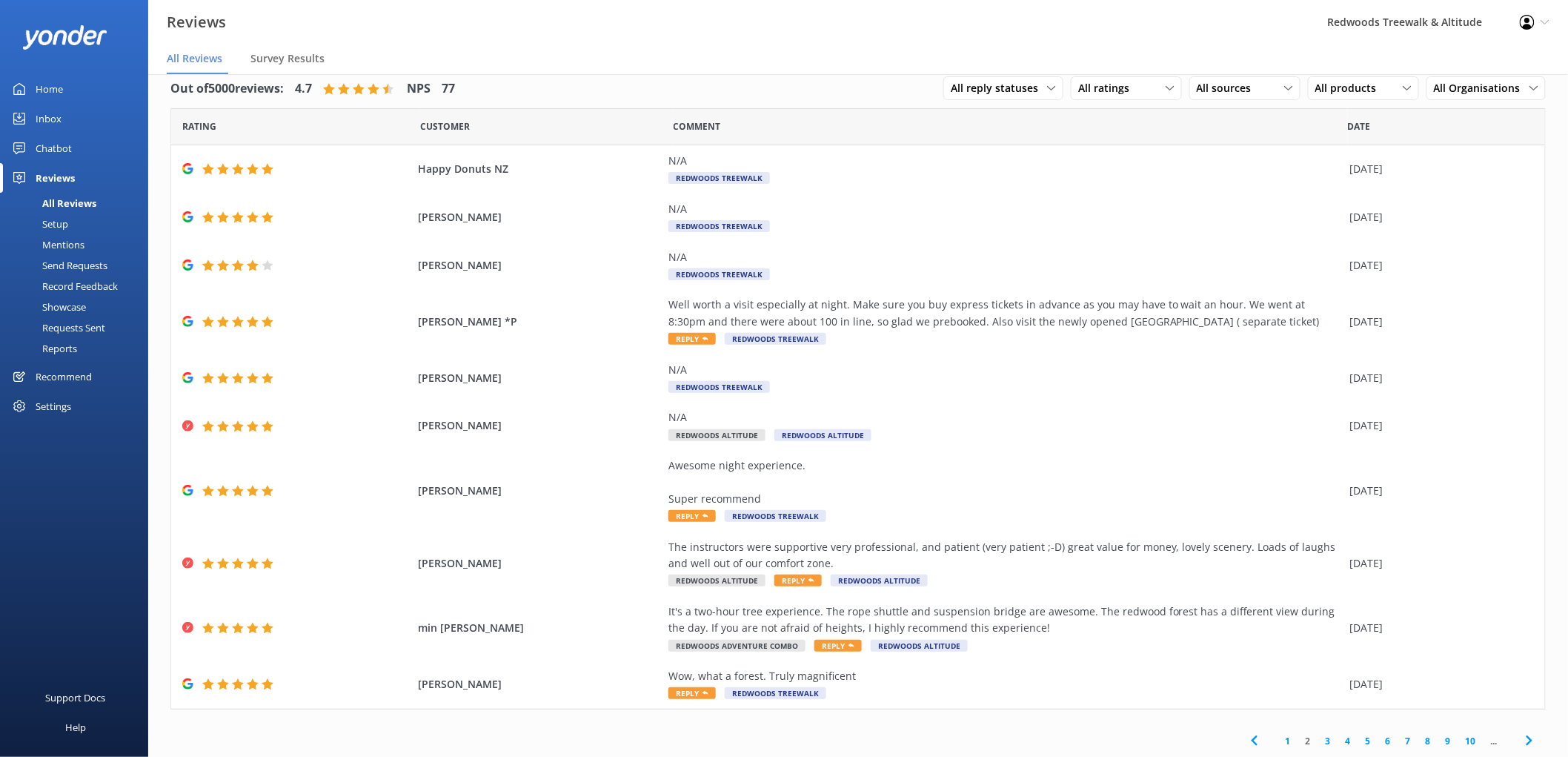
click at [1319, 737] on link "3" at bounding box center [1328, 741] width 20 height 14
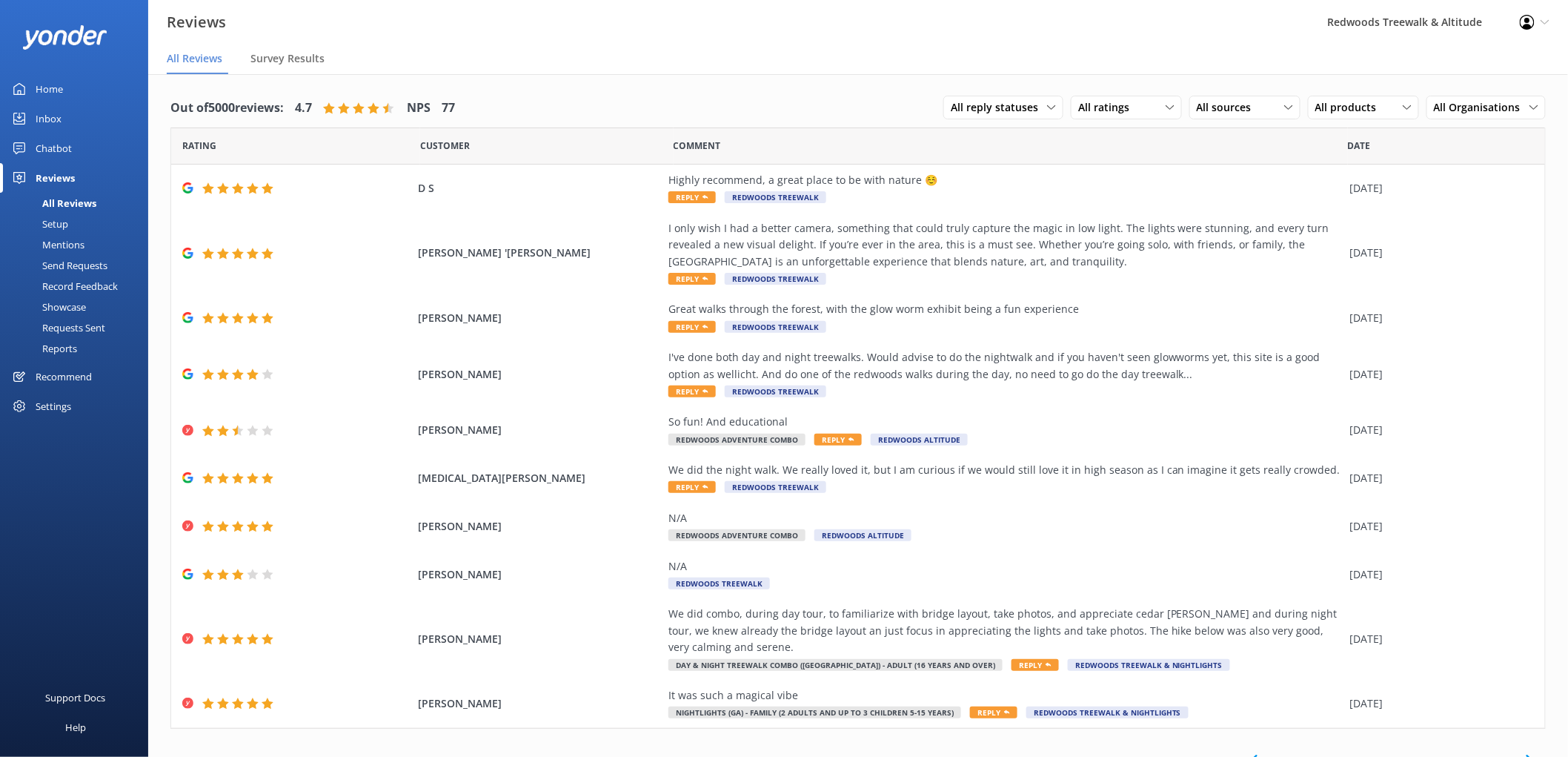
scroll to position [20, 0]
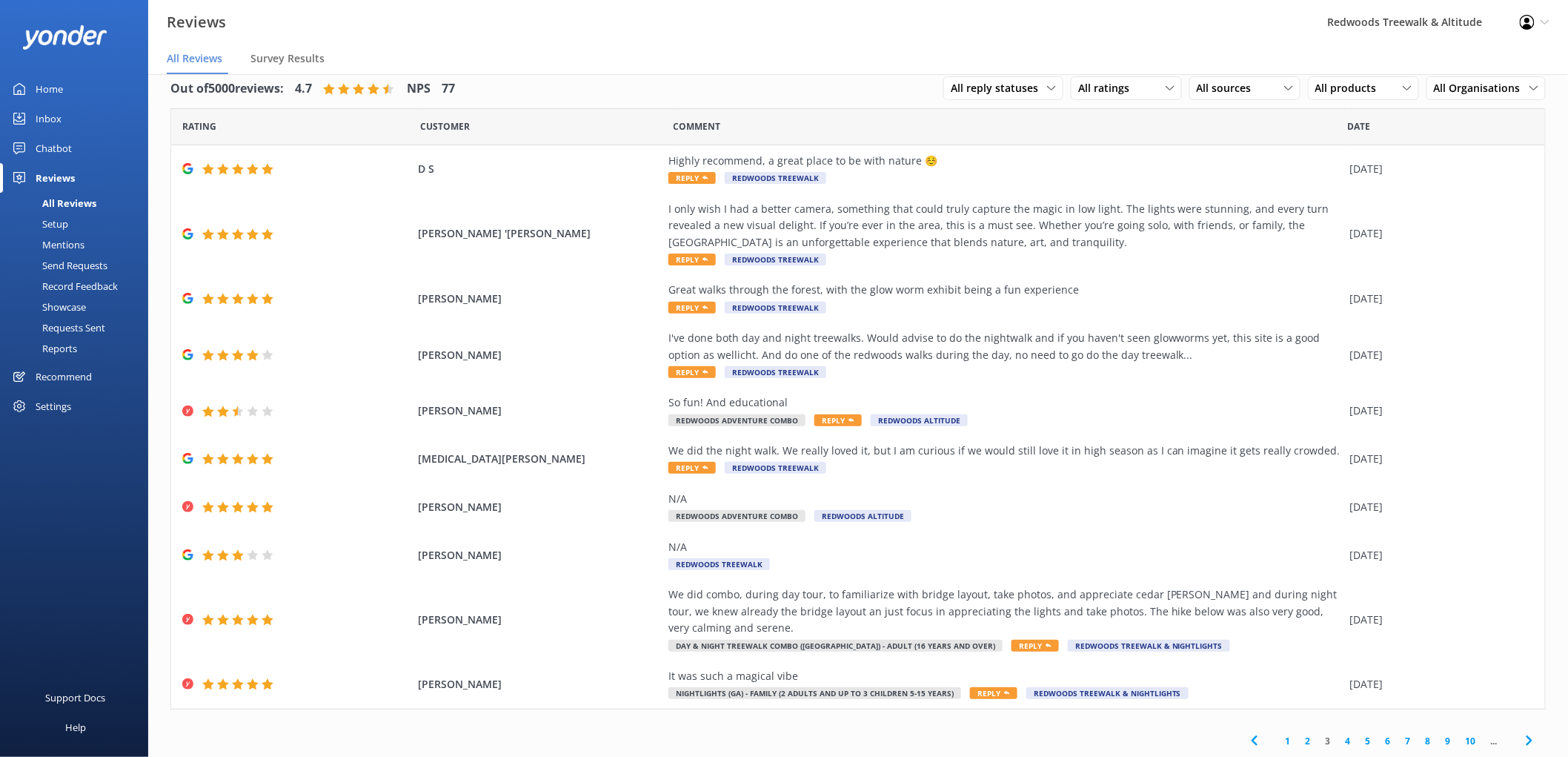
click at [1338, 739] on link "4" at bounding box center [1348, 741] width 20 height 14
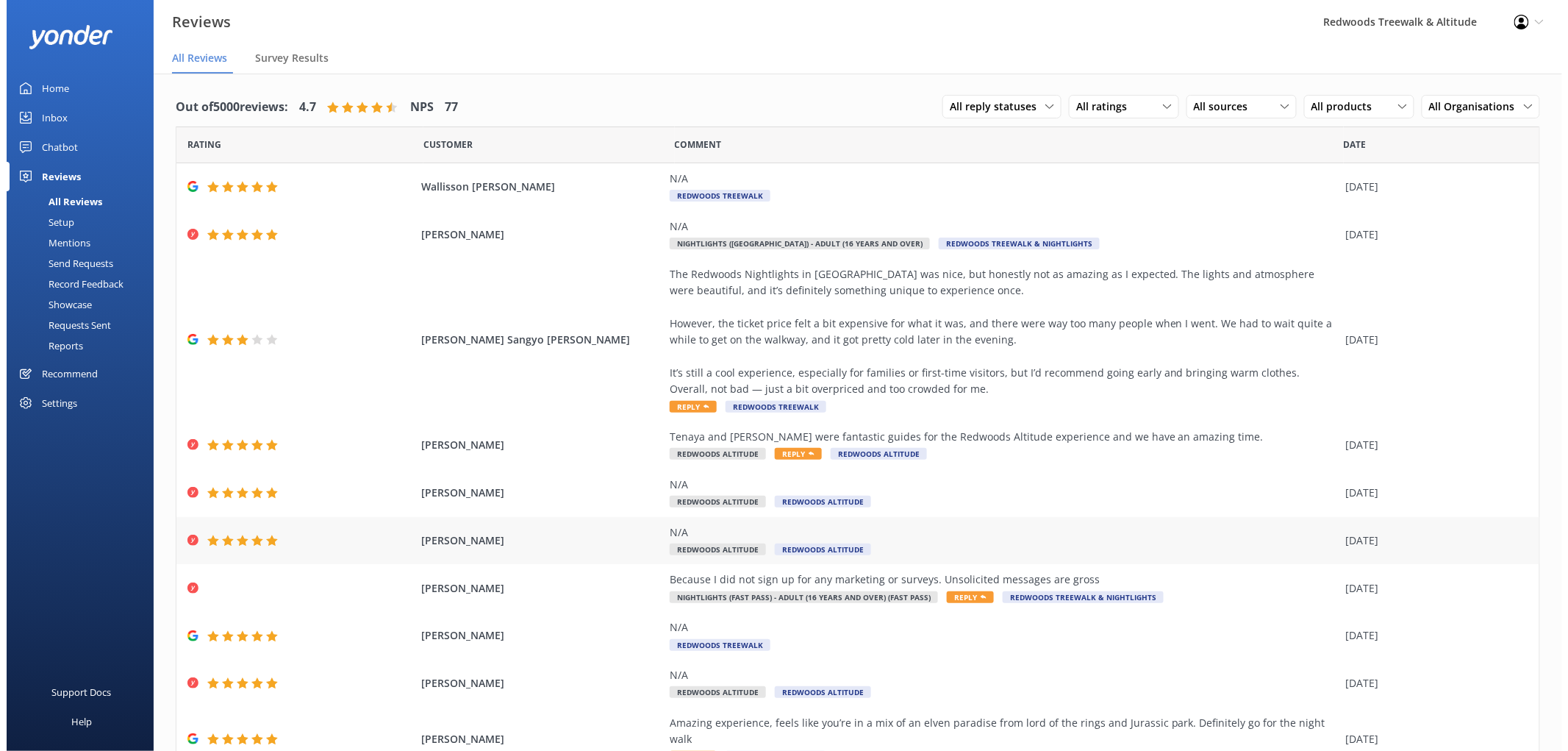
scroll to position [52, 0]
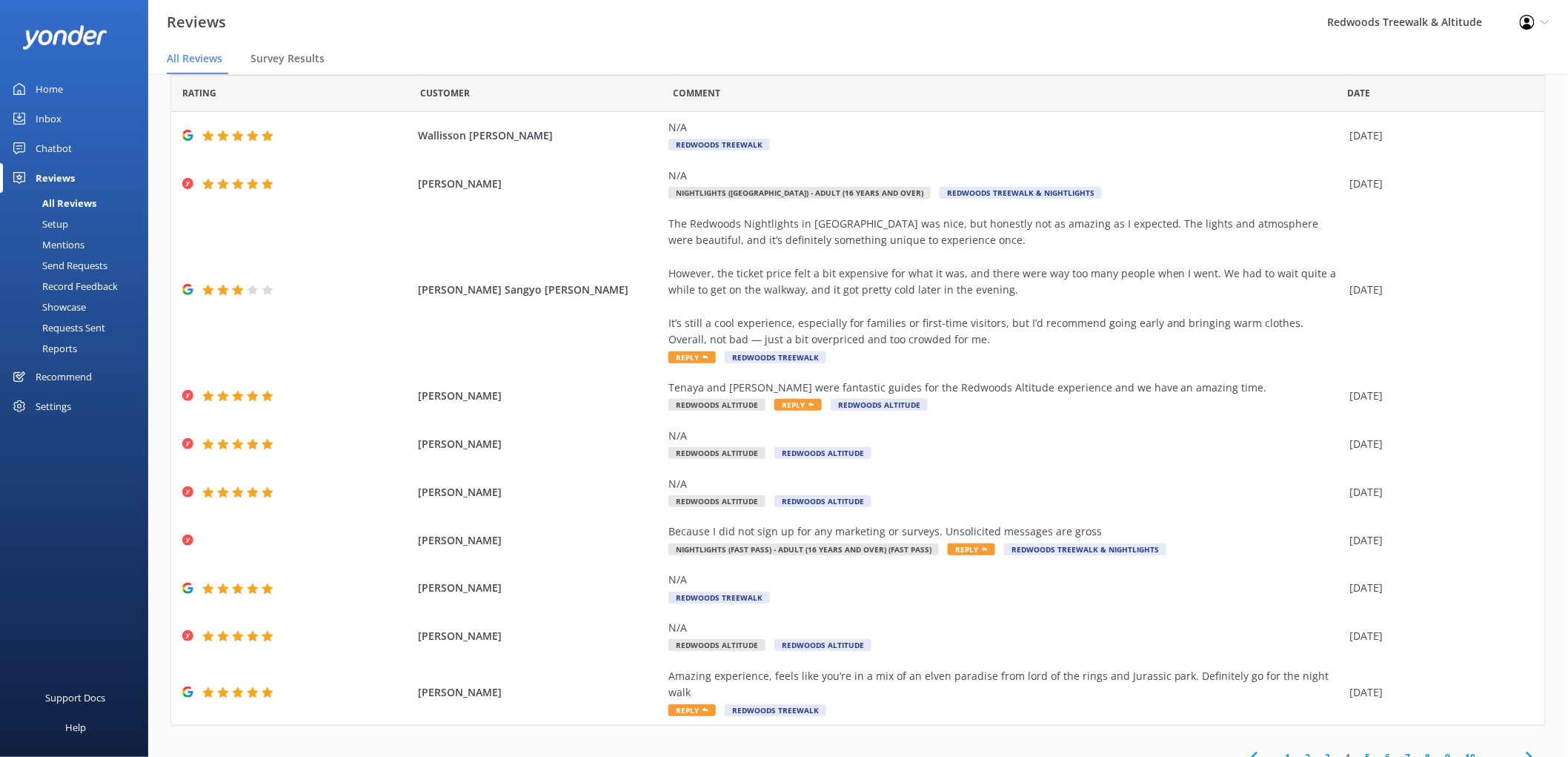
click at [98, 85] on link "Home" at bounding box center [74, 89] width 148 height 29
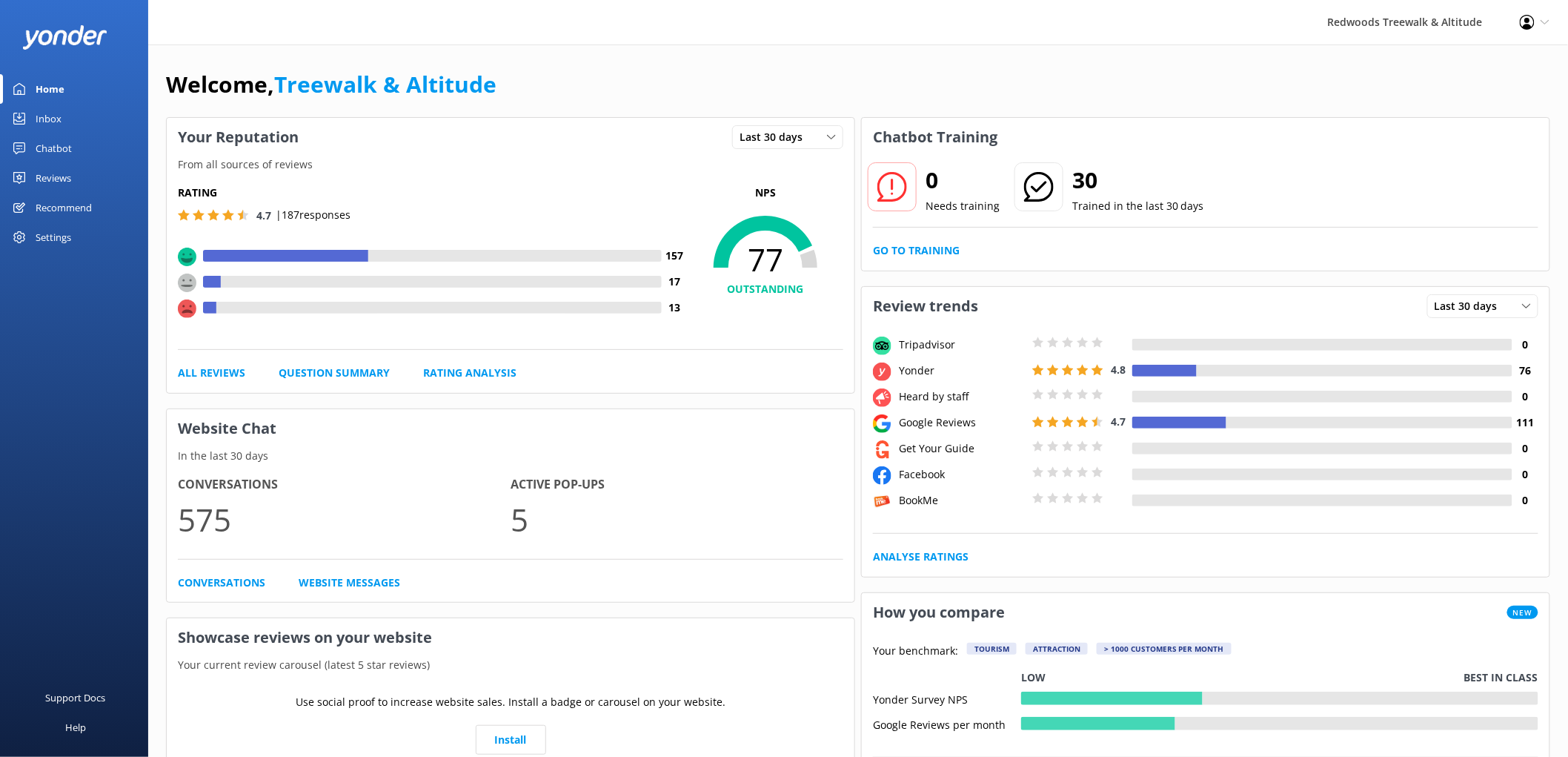
click at [98, 85] on link "Home" at bounding box center [74, 89] width 148 height 29
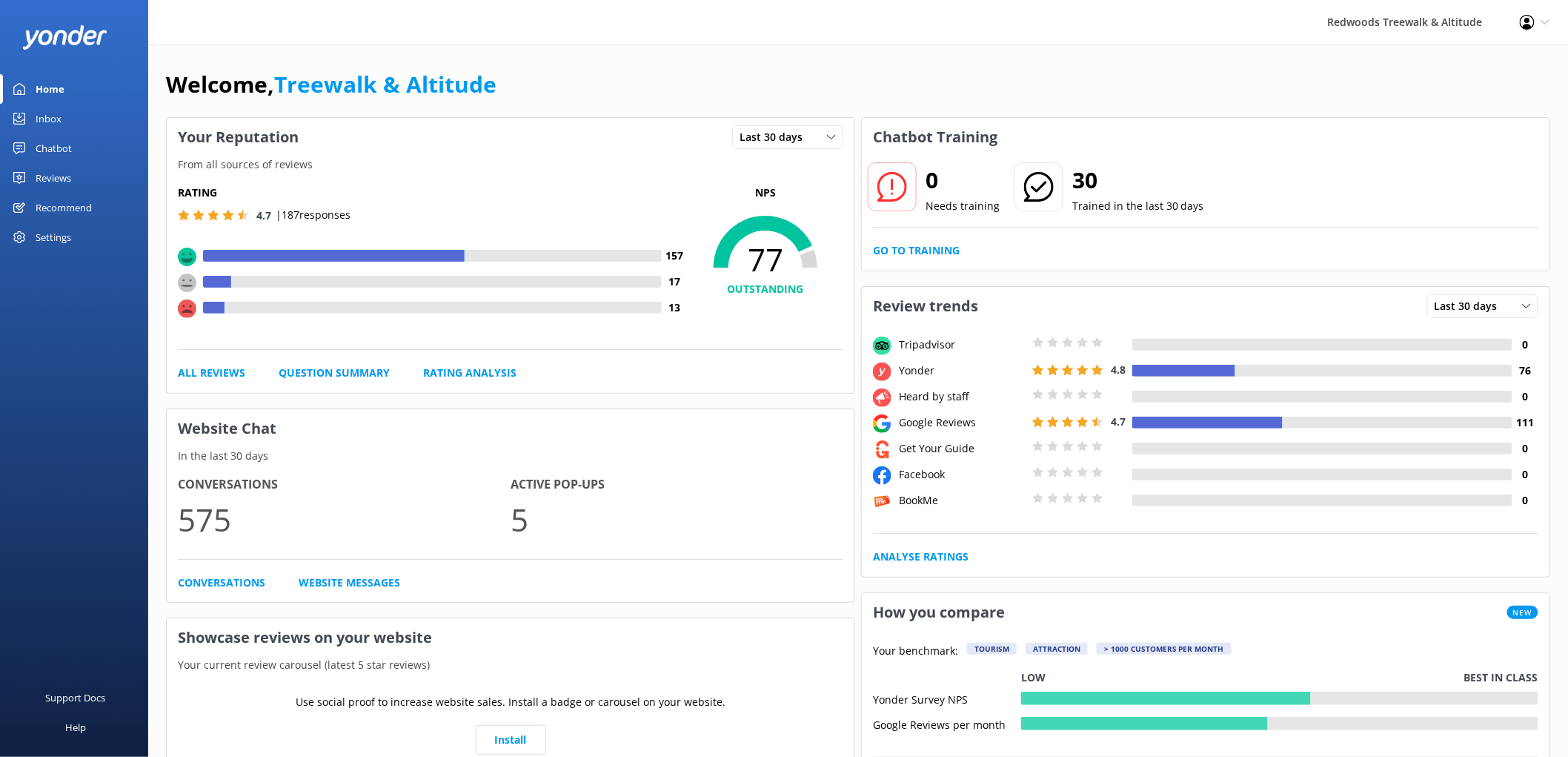
click at [98, 85] on link "Home" at bounding box center [74, 89] width 148 height 29
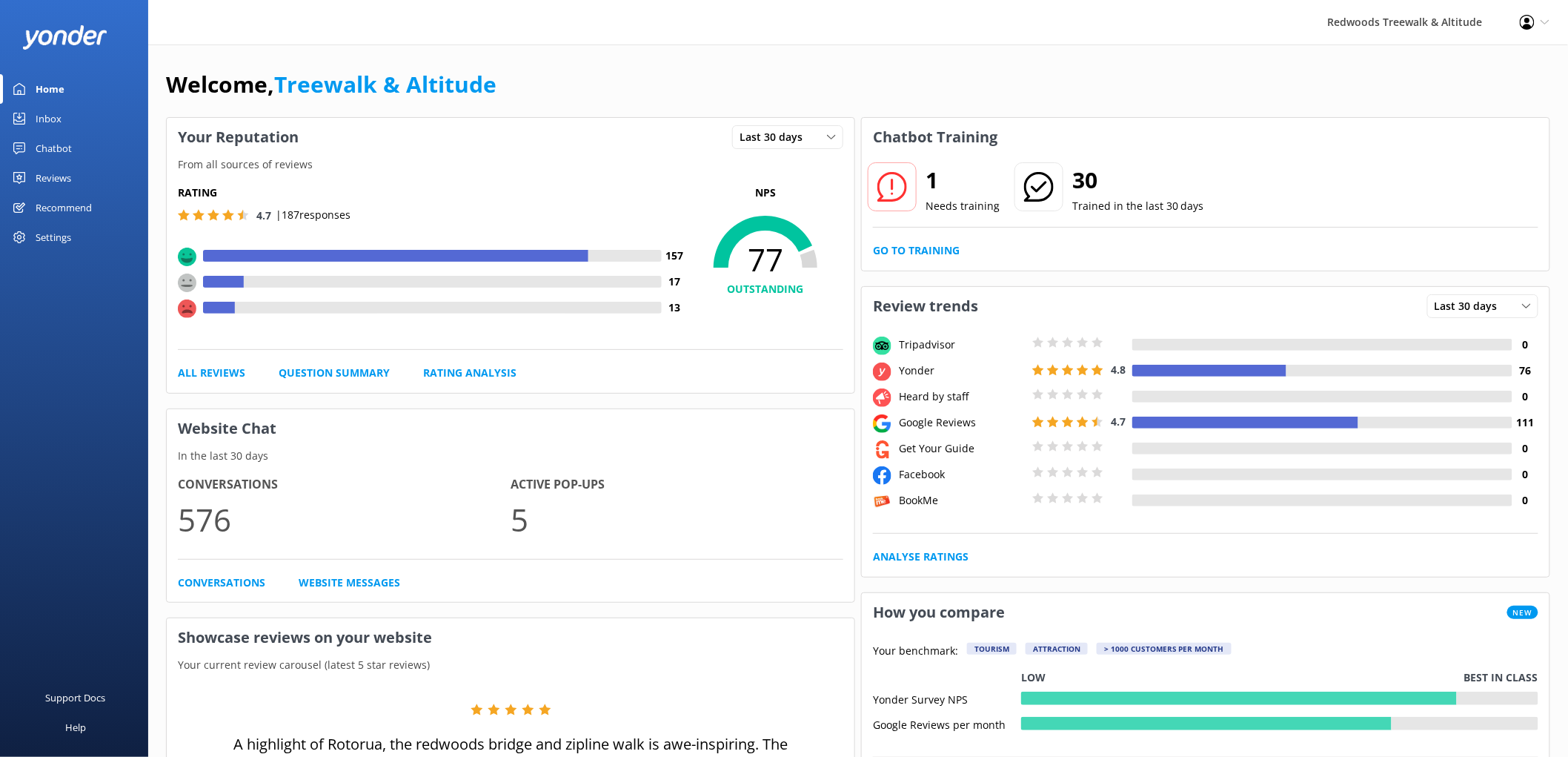
click at [58, 194] on div "Recommend" at bounding box center [63, 208] width 56 height 29
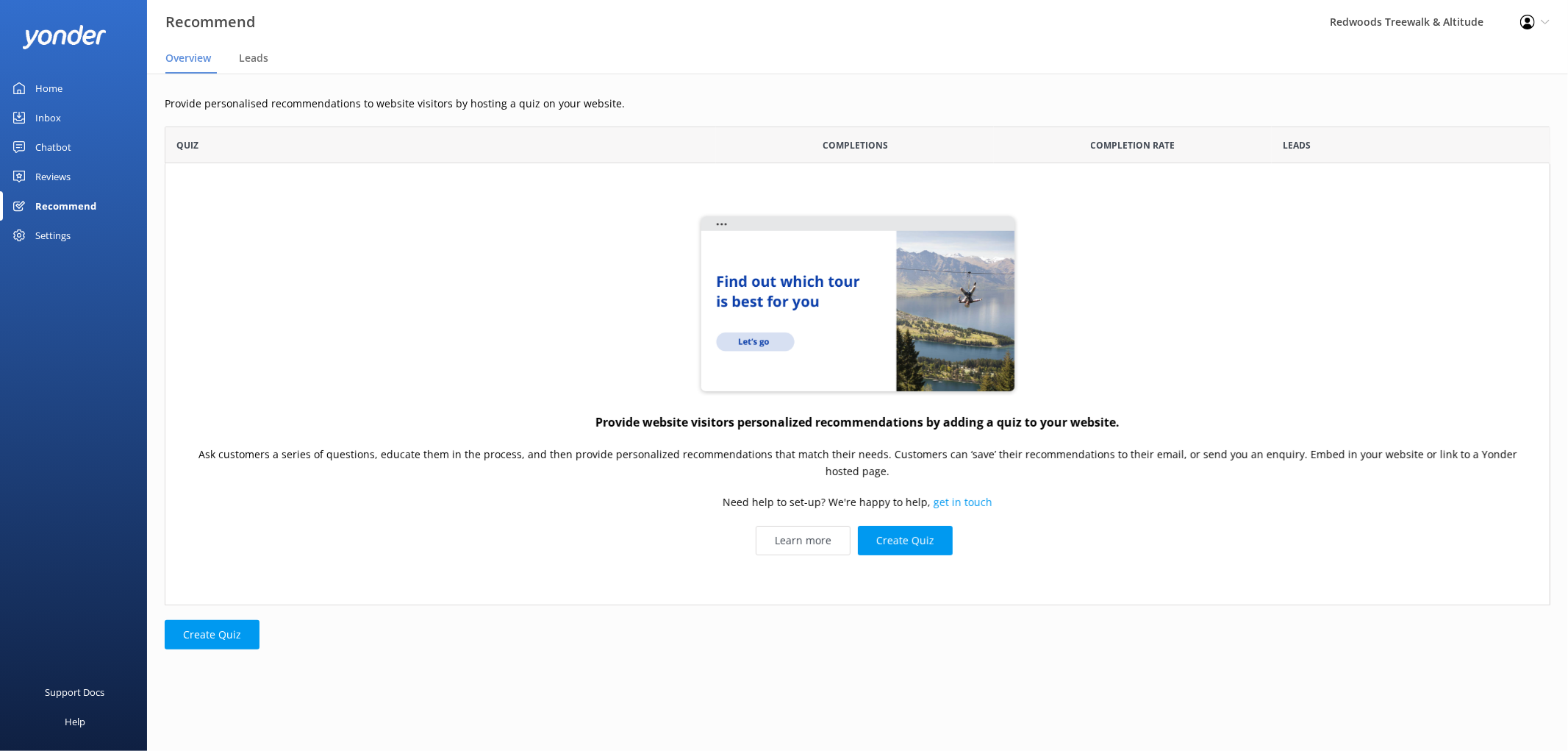
scroll to position [466, 1373]
click at [58, 179] on div "Reviews" at bounding box center [52, 176] width 35 height 29
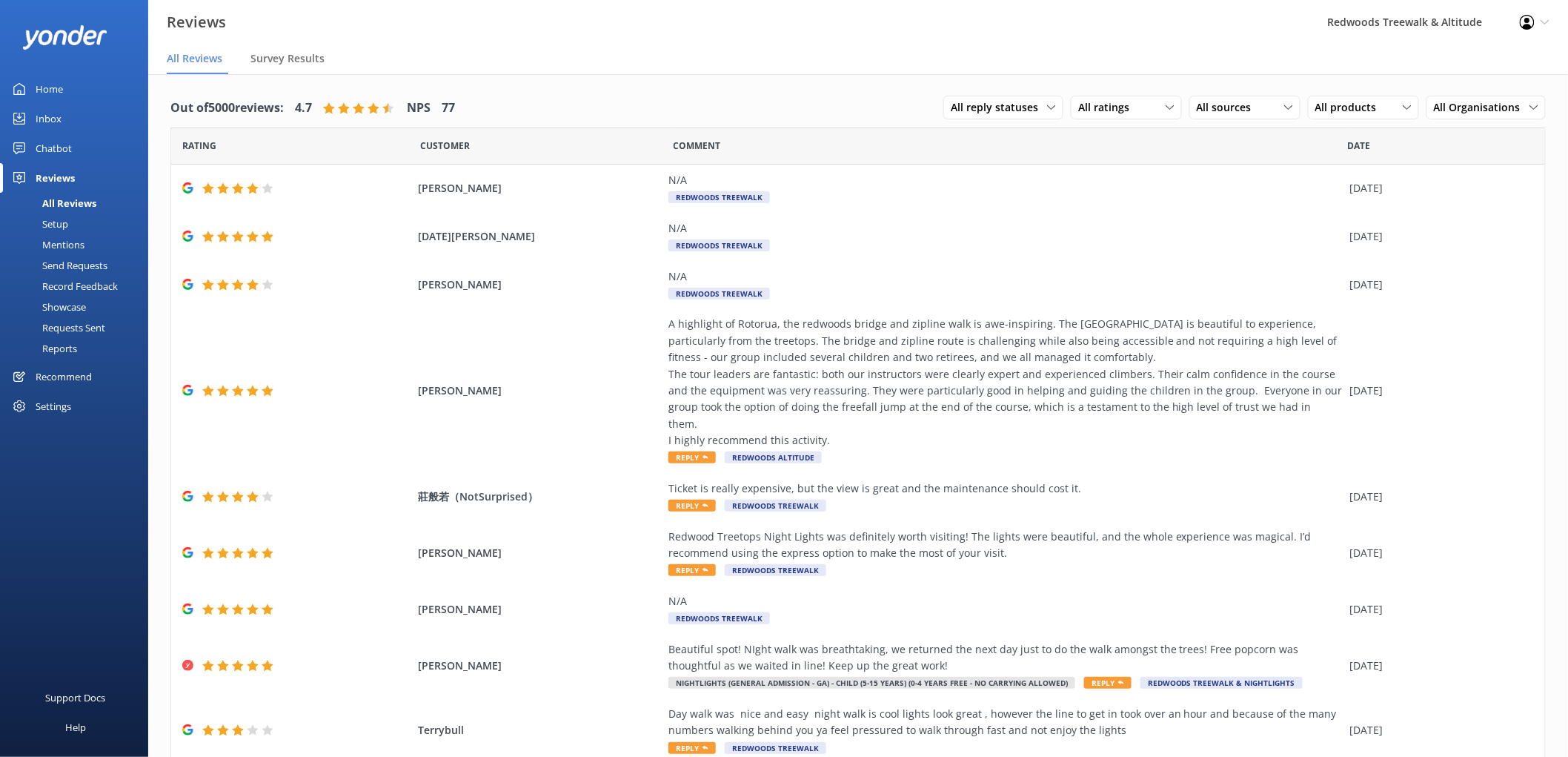
click at [72, 113] on link "Inbox" at bounding box center [74, 119] width 148 height 29
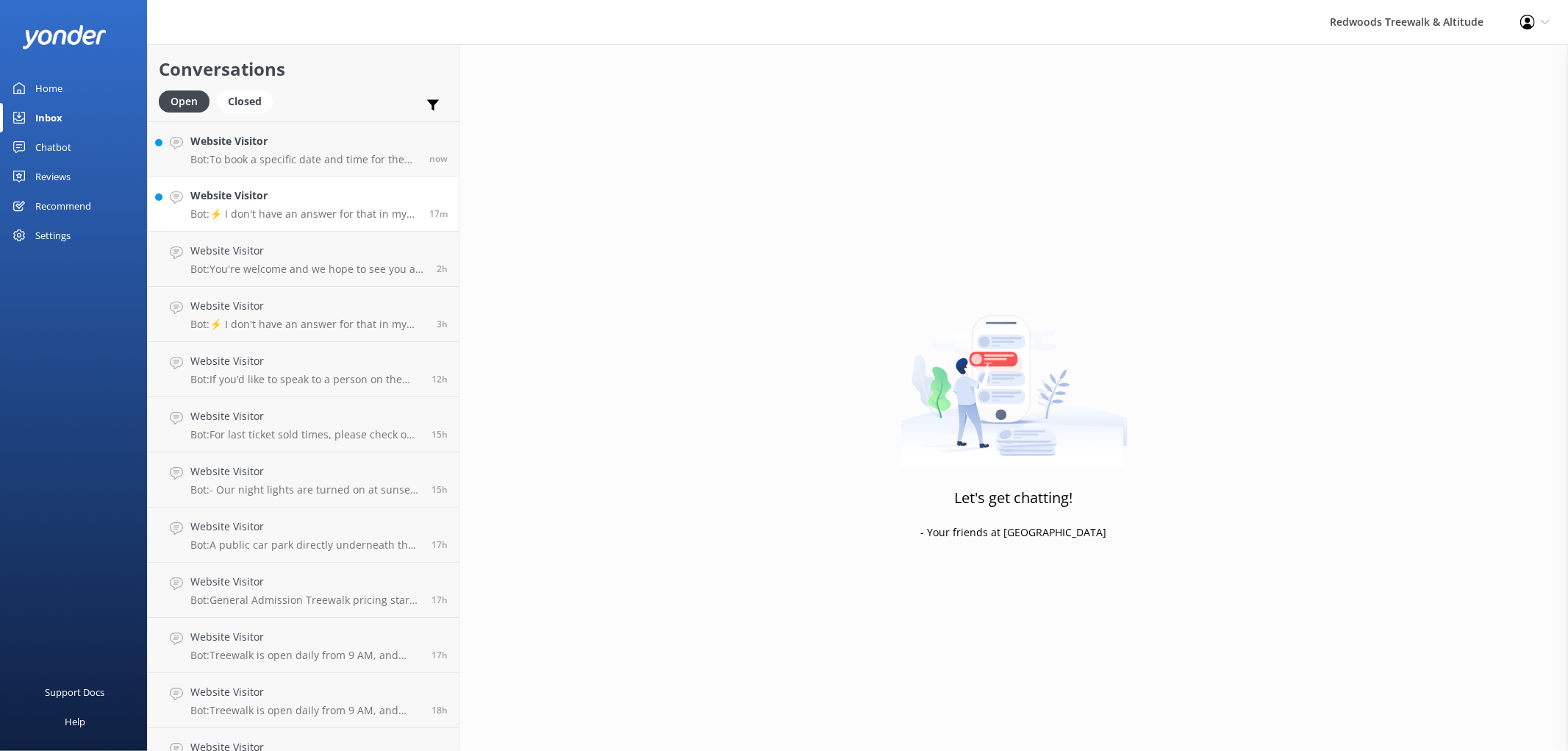
click at [240, 199] on h4 "Website Visitor" at bounding box center [304, 196] width 228 height 16
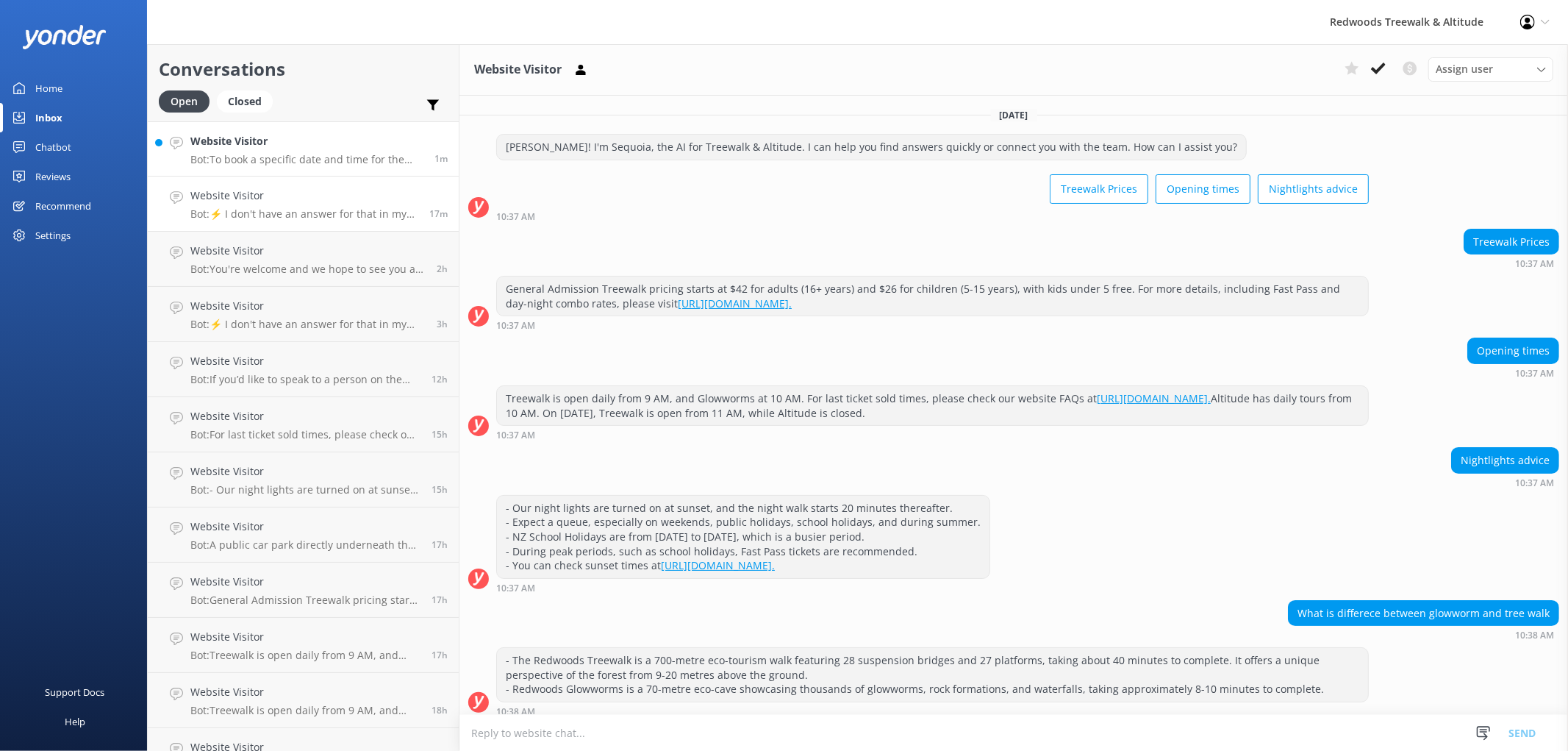
click at [332, 149] on h4 "Website Visitor" at bounding box center [307, 141] width 233 height 16
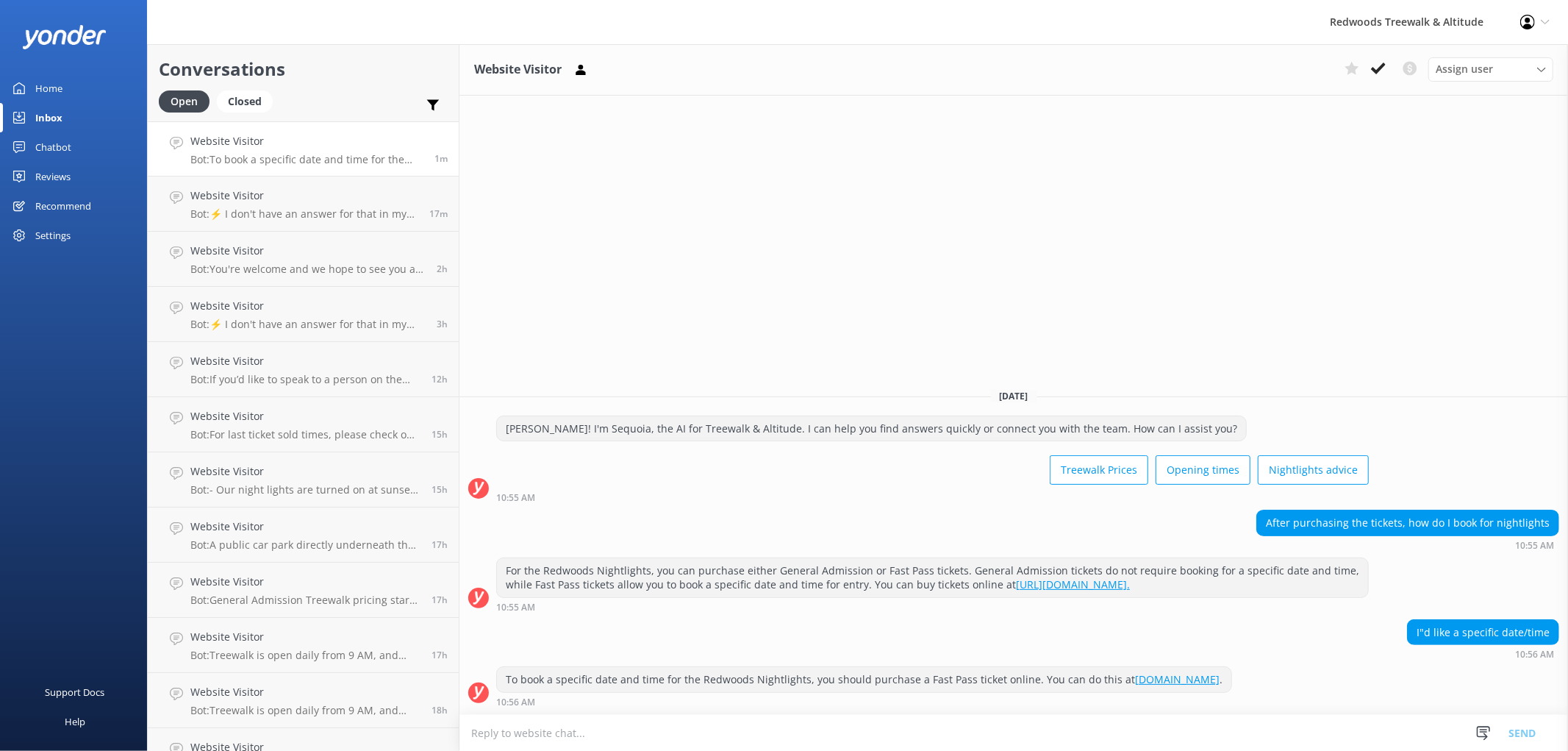
click at [65, 89] on link "Home" at bounding box center [73, 88] width 147 height 29
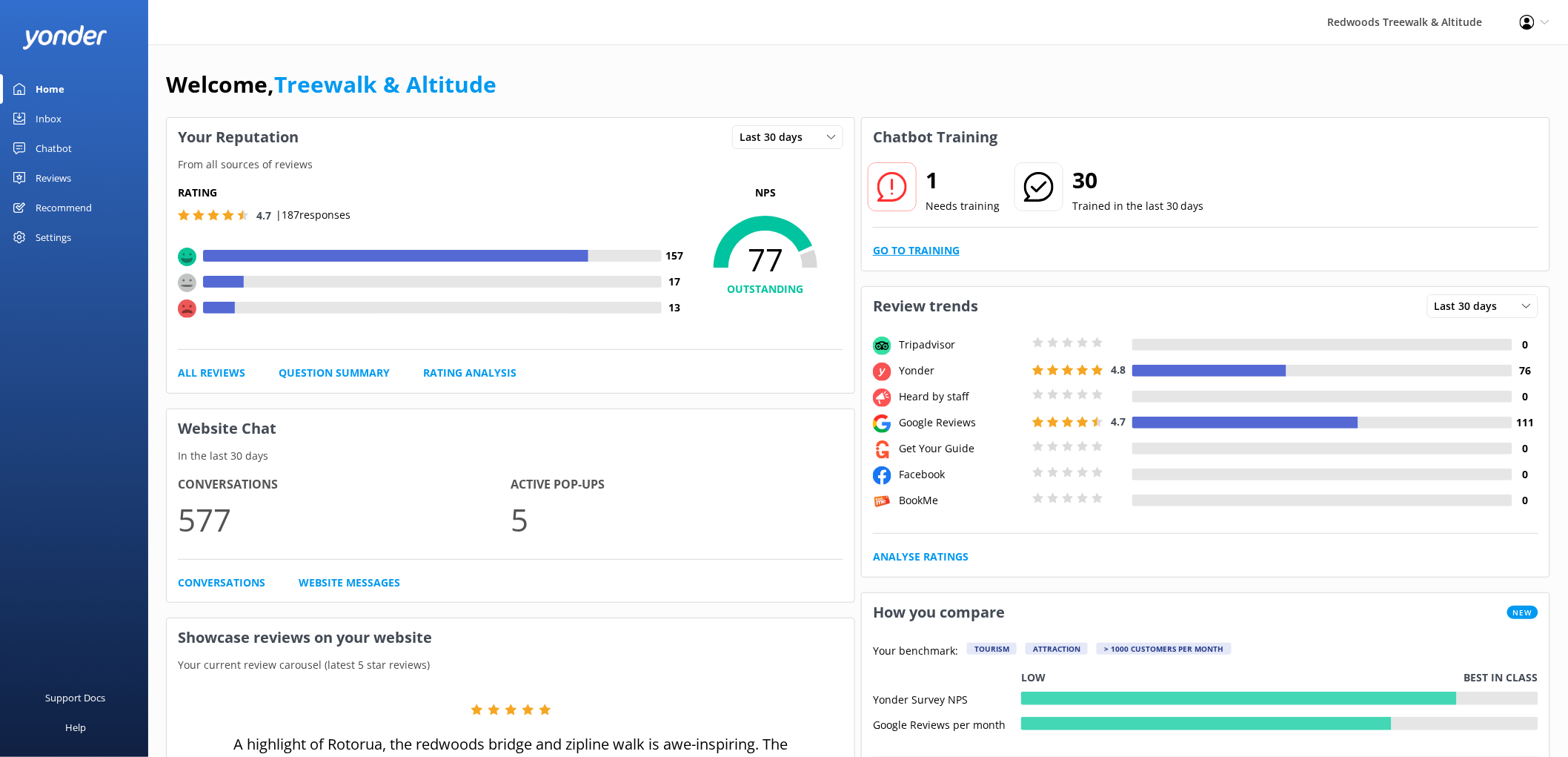
click at [912, 248] on link "Go to Training" at bounding box center [916, 250] width 87 height 16
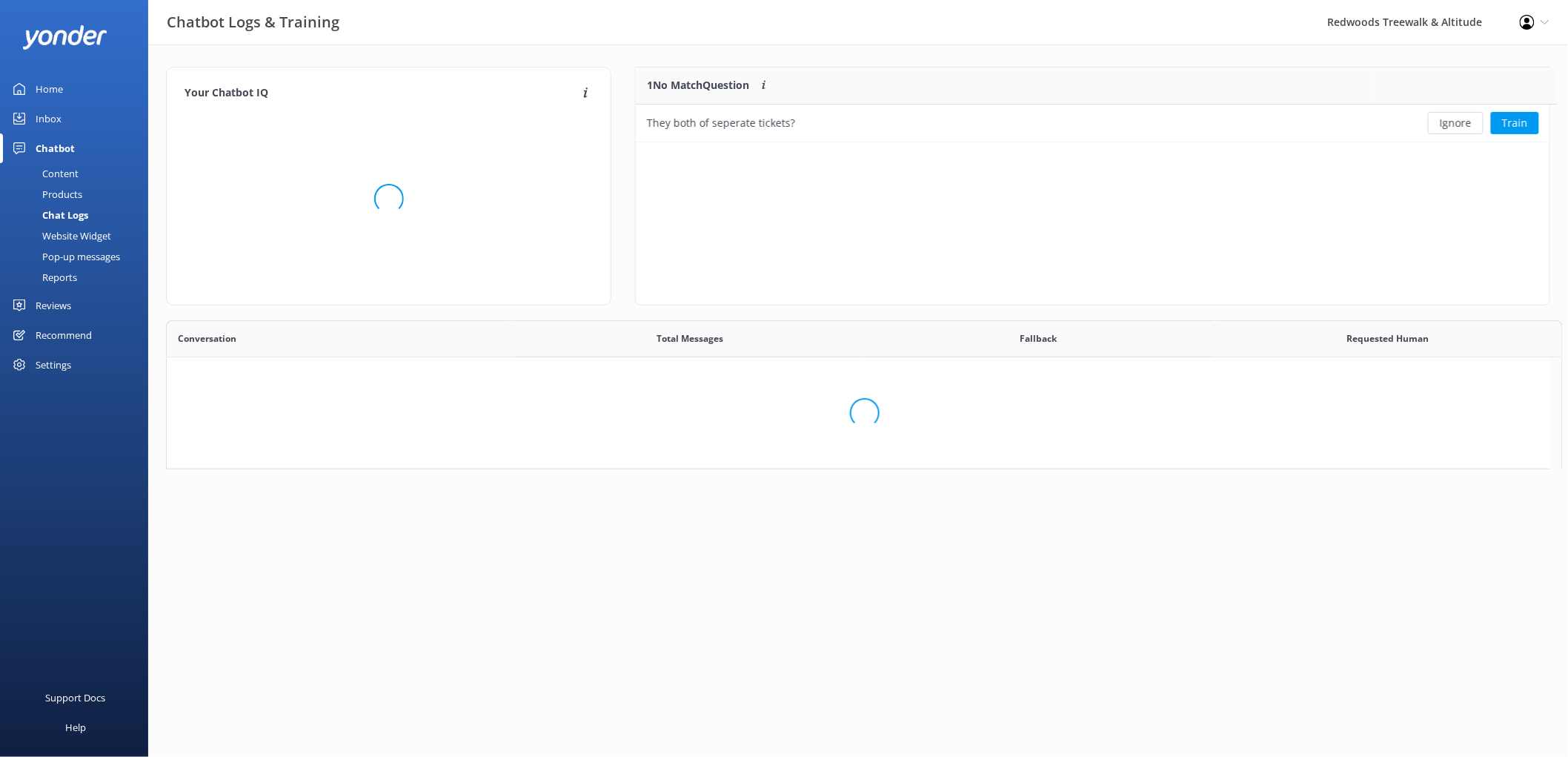
scroll to position [62, 901]
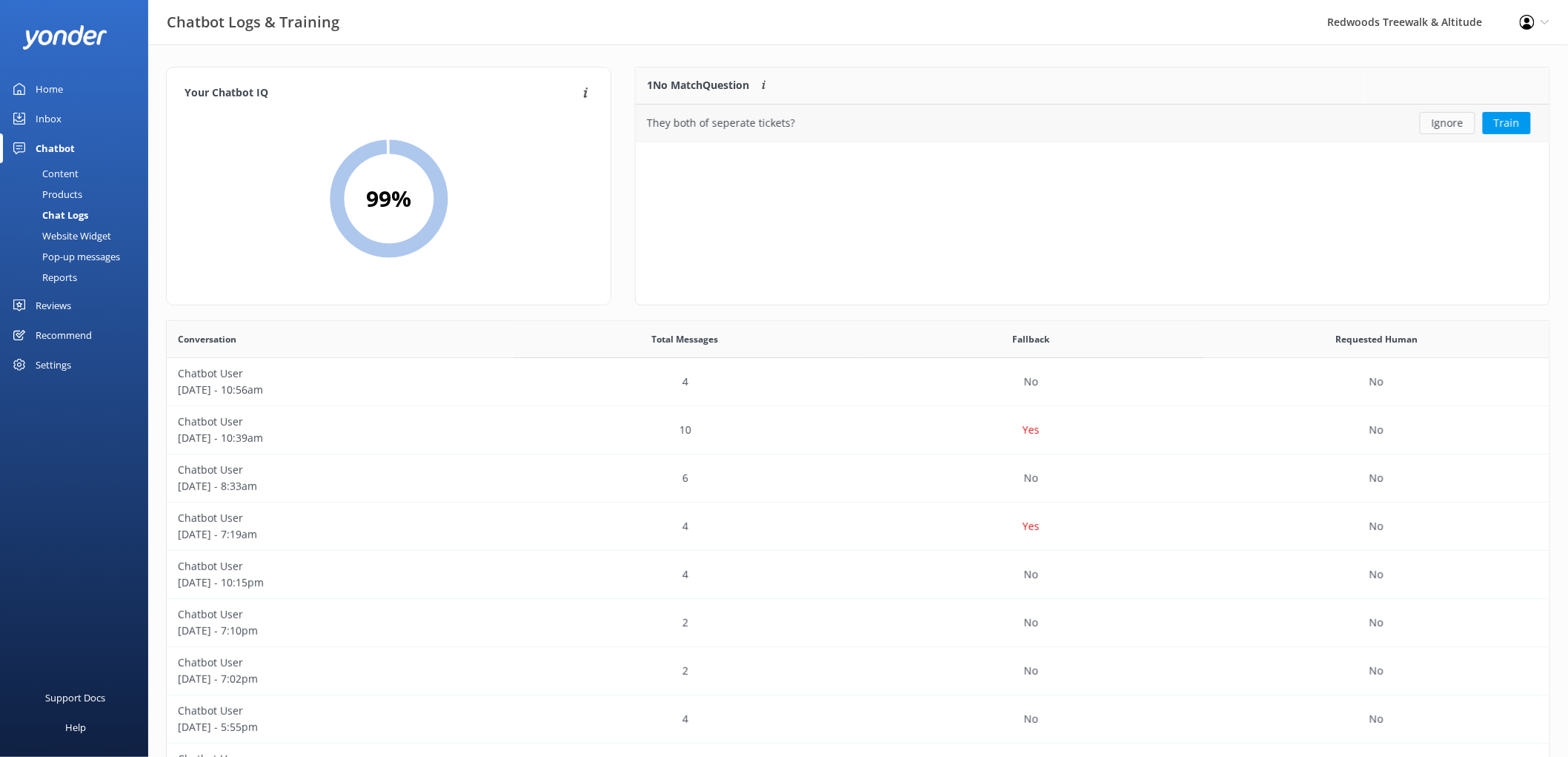
click at [1432, 122] on button "Ignore" at bounding box center [1448, 123] width 56 height 22
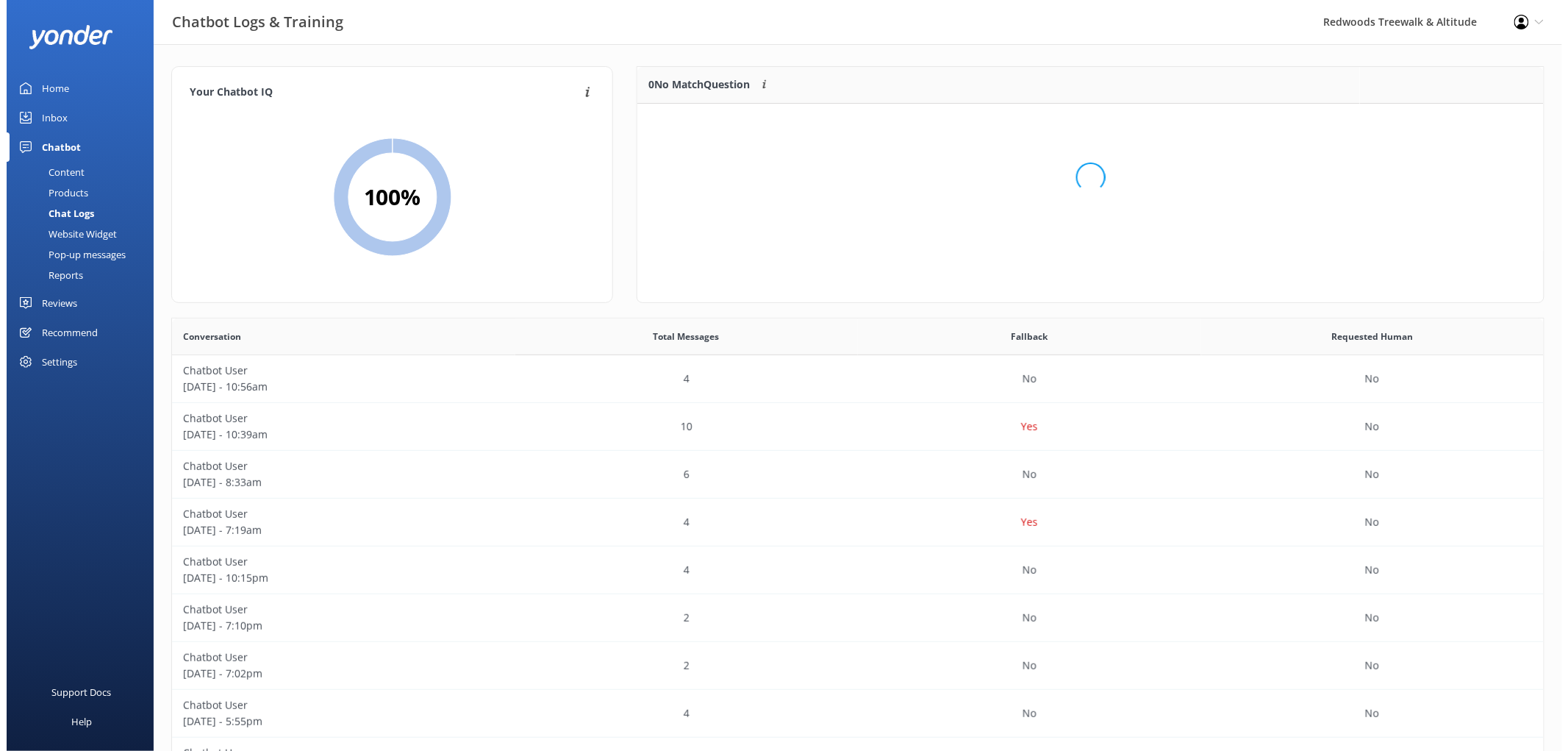
scroll to position [171, 894]
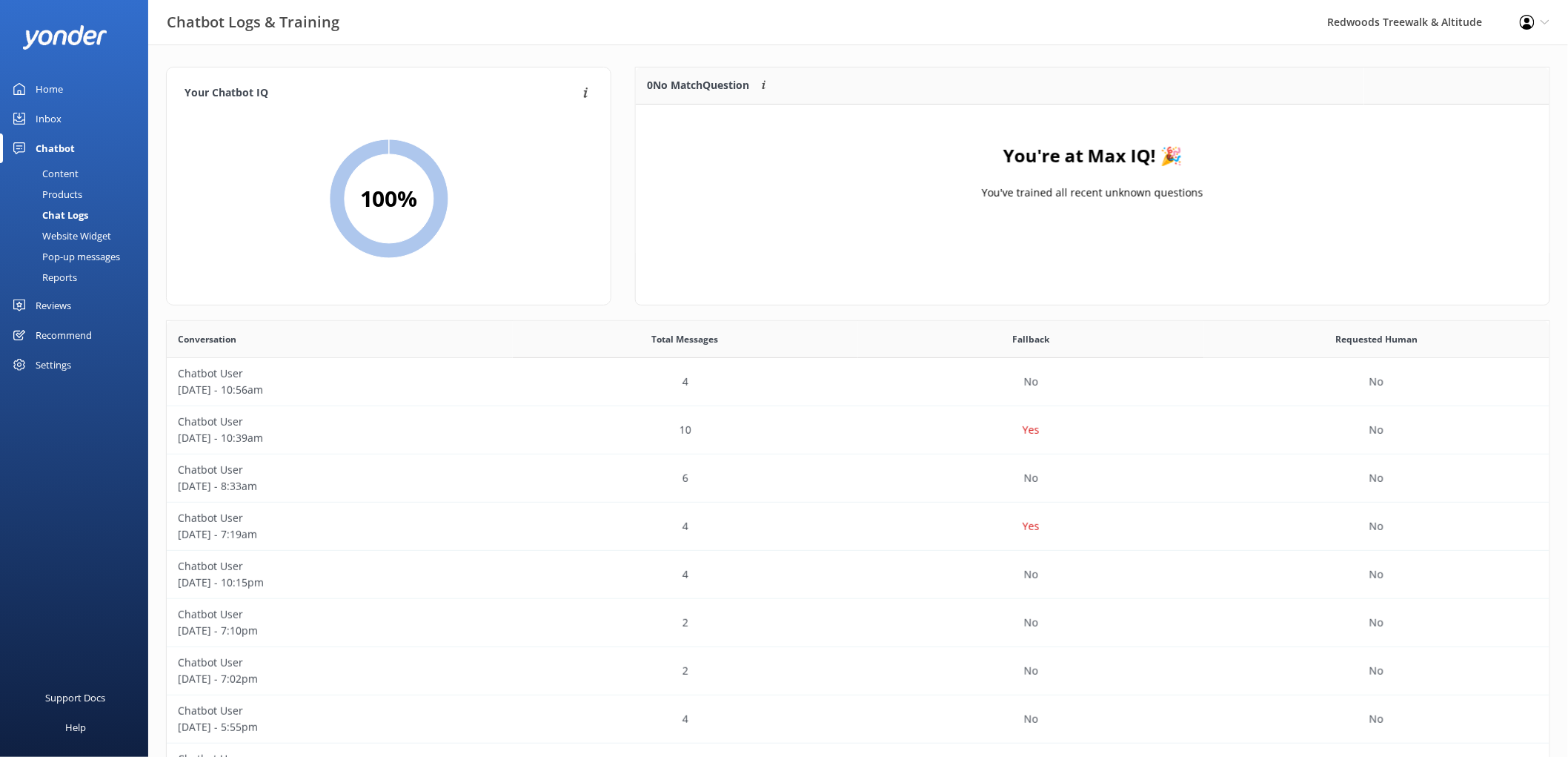
click at [43, 117] on div "Inbox" at bounding box center [48, 119] width 26 height 29
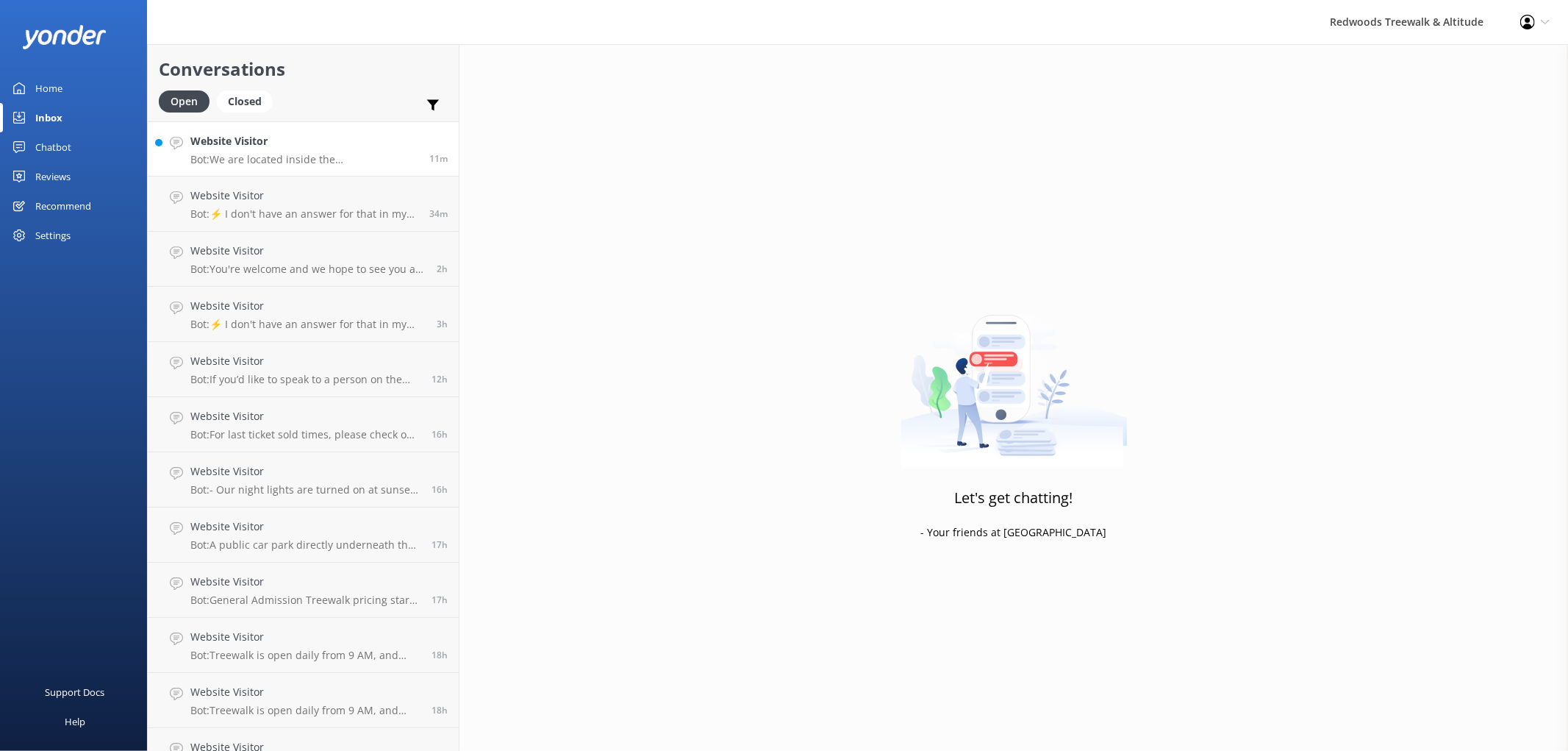
click at [241, 148] on h4 "Website Visitor" at bounding box center [304, 141] width 228 height 16
